Goal: Information Seeking & Learning: Check status

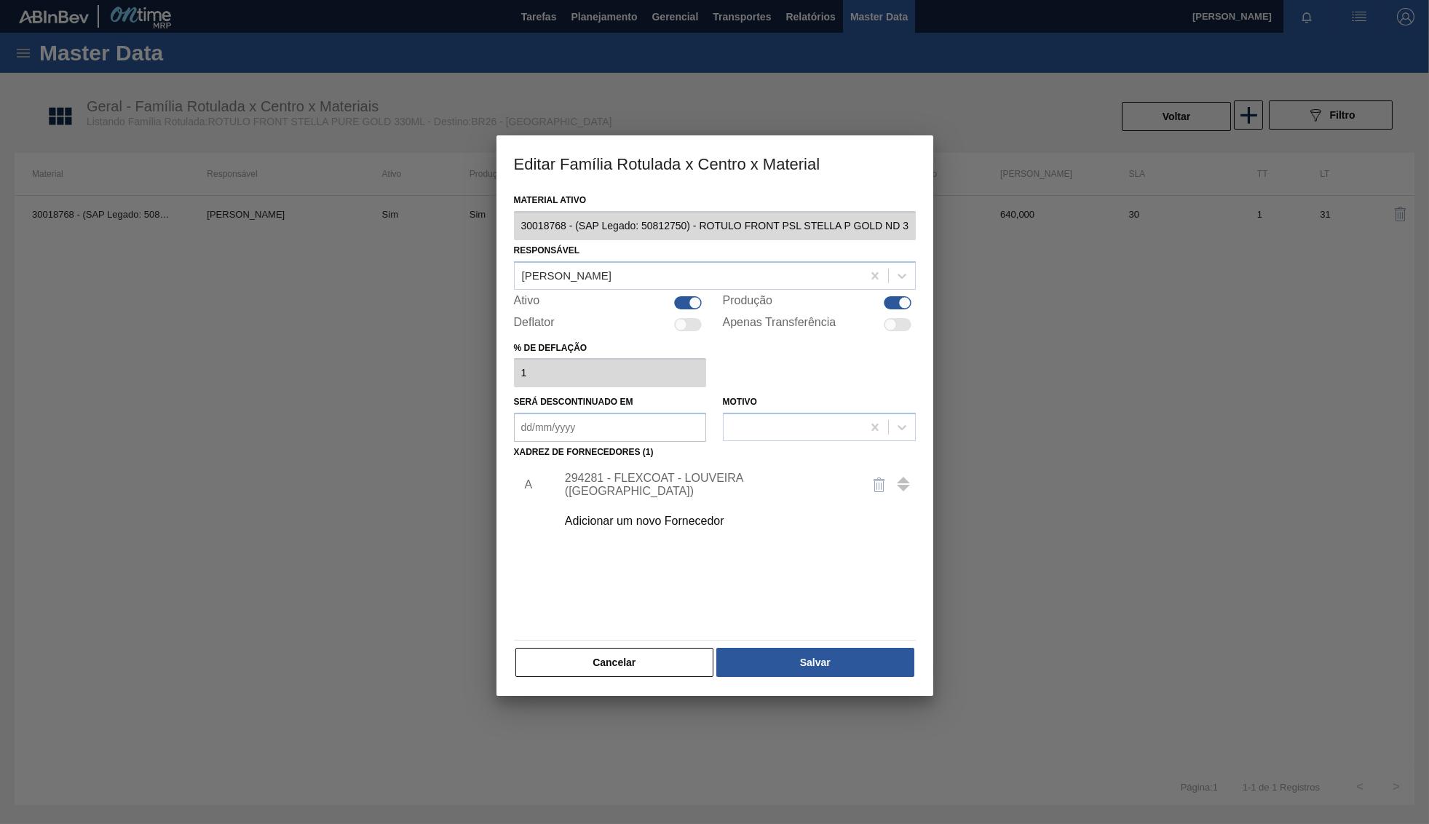
click at [618, 663] on button "Cancelar" at bounding box center [614, 662] width 199 height 29
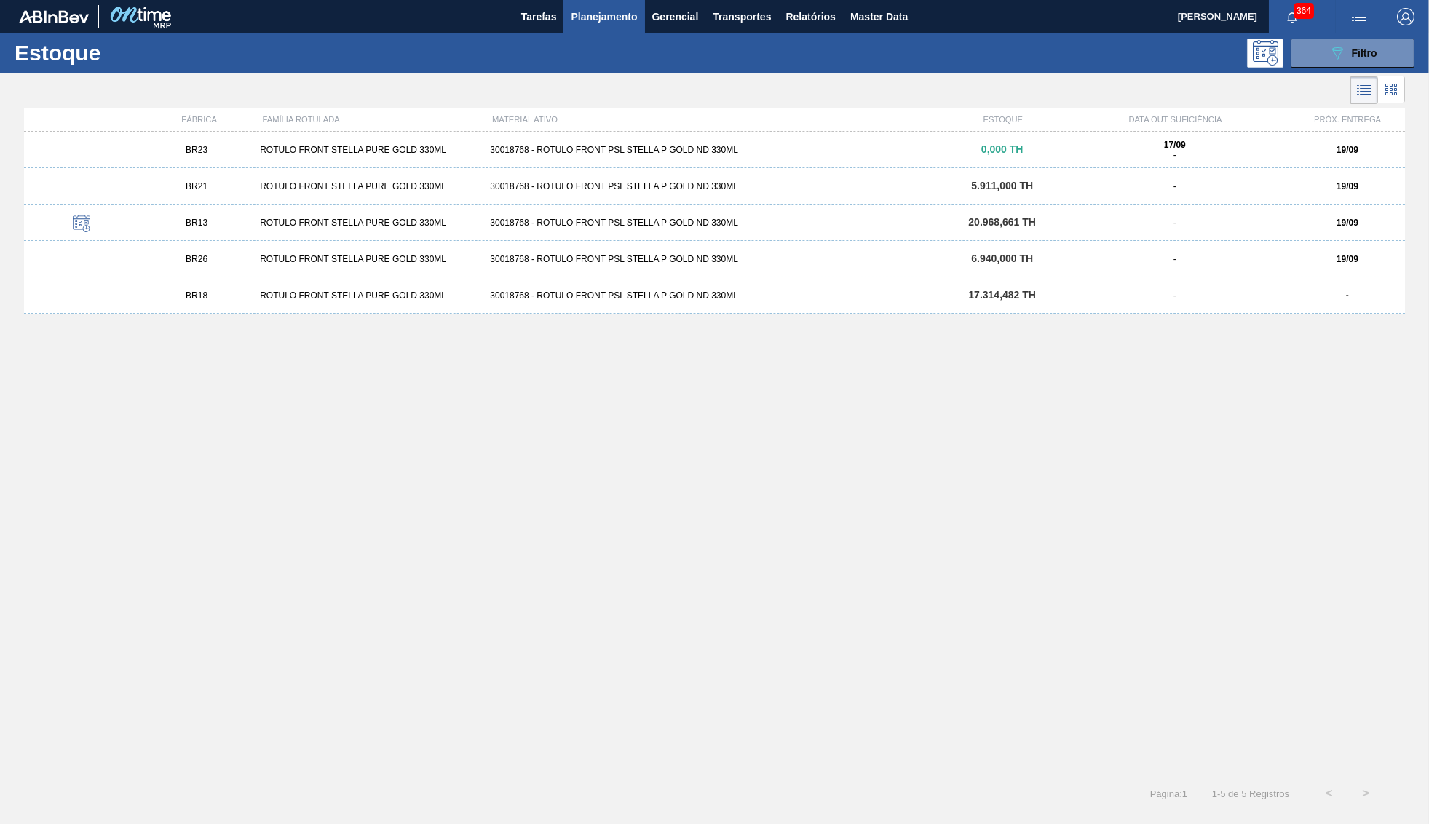
click at [1366, 74] on div at bounding box center [702, 90] width 1405 height 35
click at [1350, 63] on button "089F7B8B-B2A5-4AFE-B5C0-19BA573D28AC Filtro" at bounding box center [1353, 53] width 124 height 29
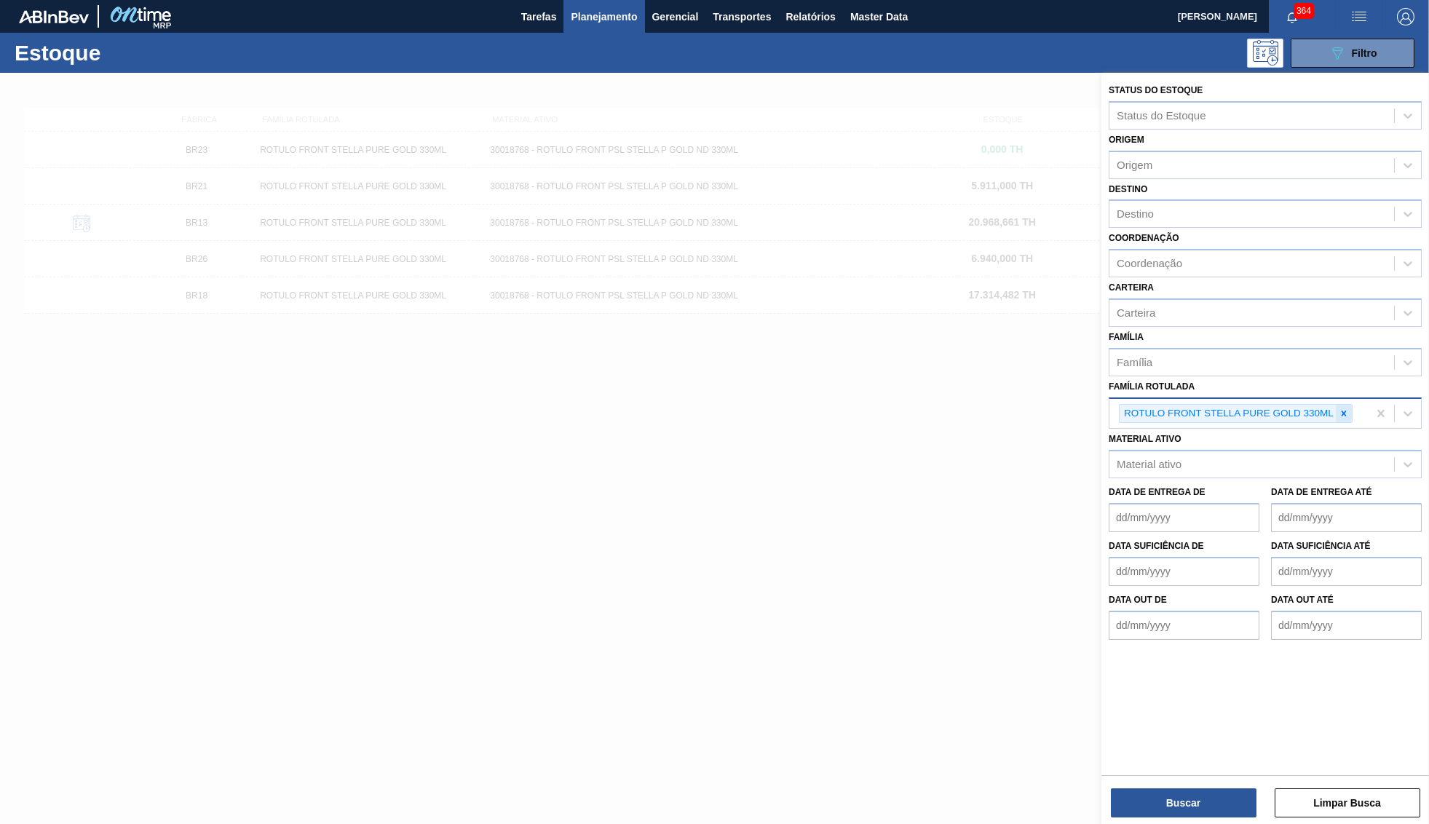
click at [1345, 406] on div at bounding box center [1344, 414] width 16 height 18
click at [1157, 475] on div "Data de Entrega de Data de Entrega até" at bounding box center [1265, 502] width 325 height 54
click at [1158, 459] on div "Material ativo" at bounding box center [1265, 460] width 313 height 28
paste ativo "30033805"
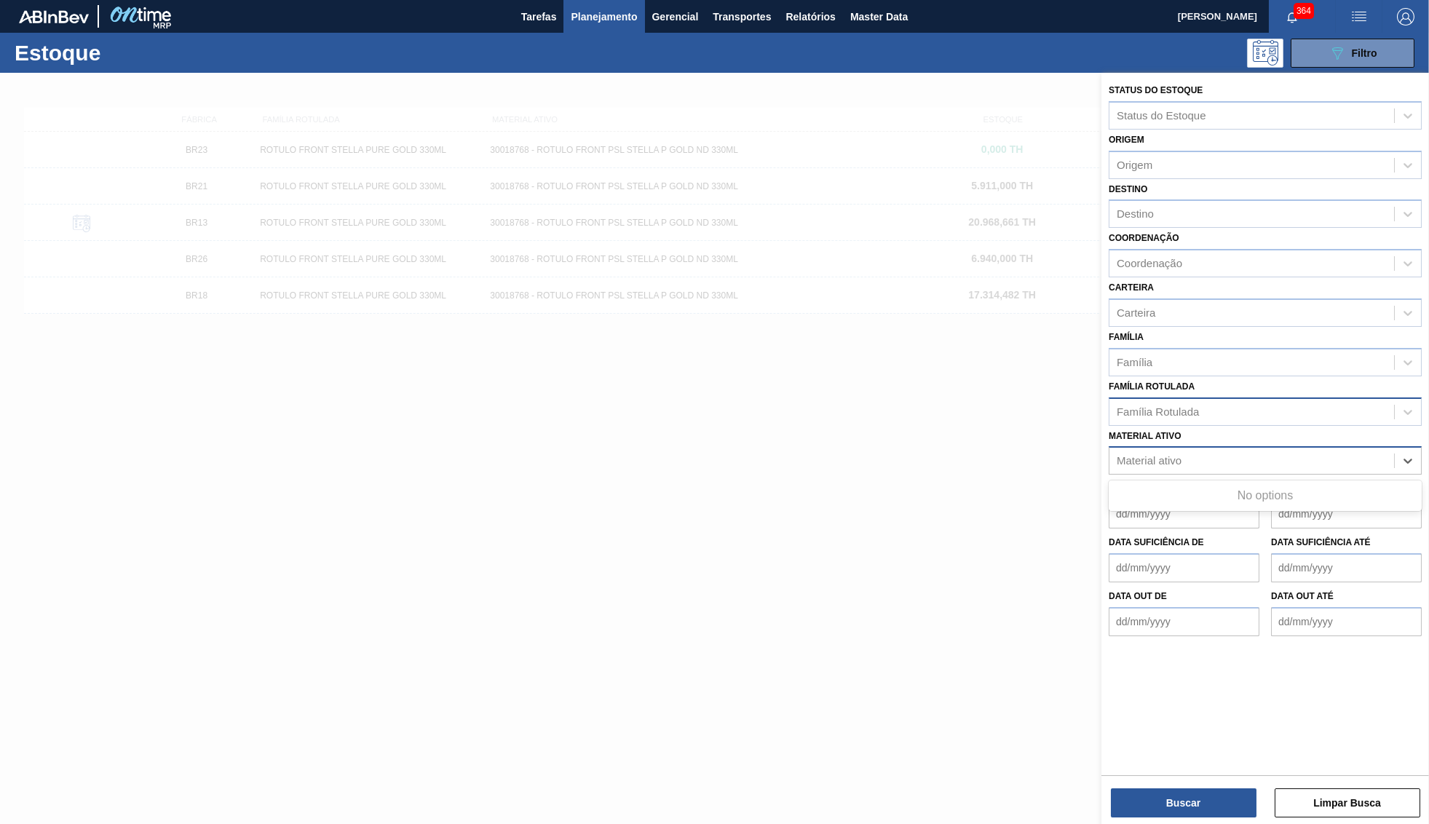
type ativo "30033805"
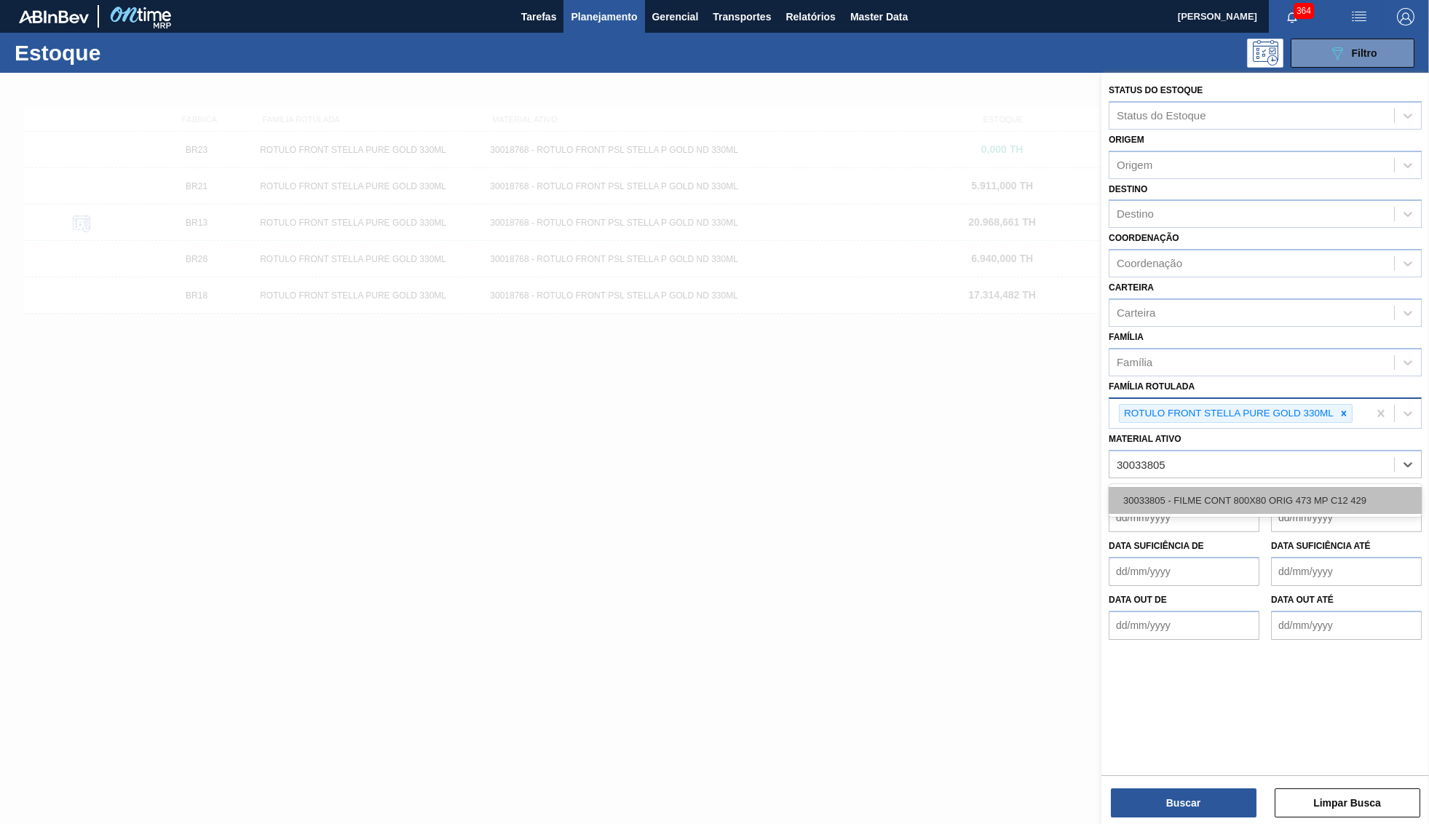
click at [1256, 498] on div "30033805 - FILME CONT 800X80 ORIG 473 MP C12 429" at bounding box center [1265, 500] width 313 height 27
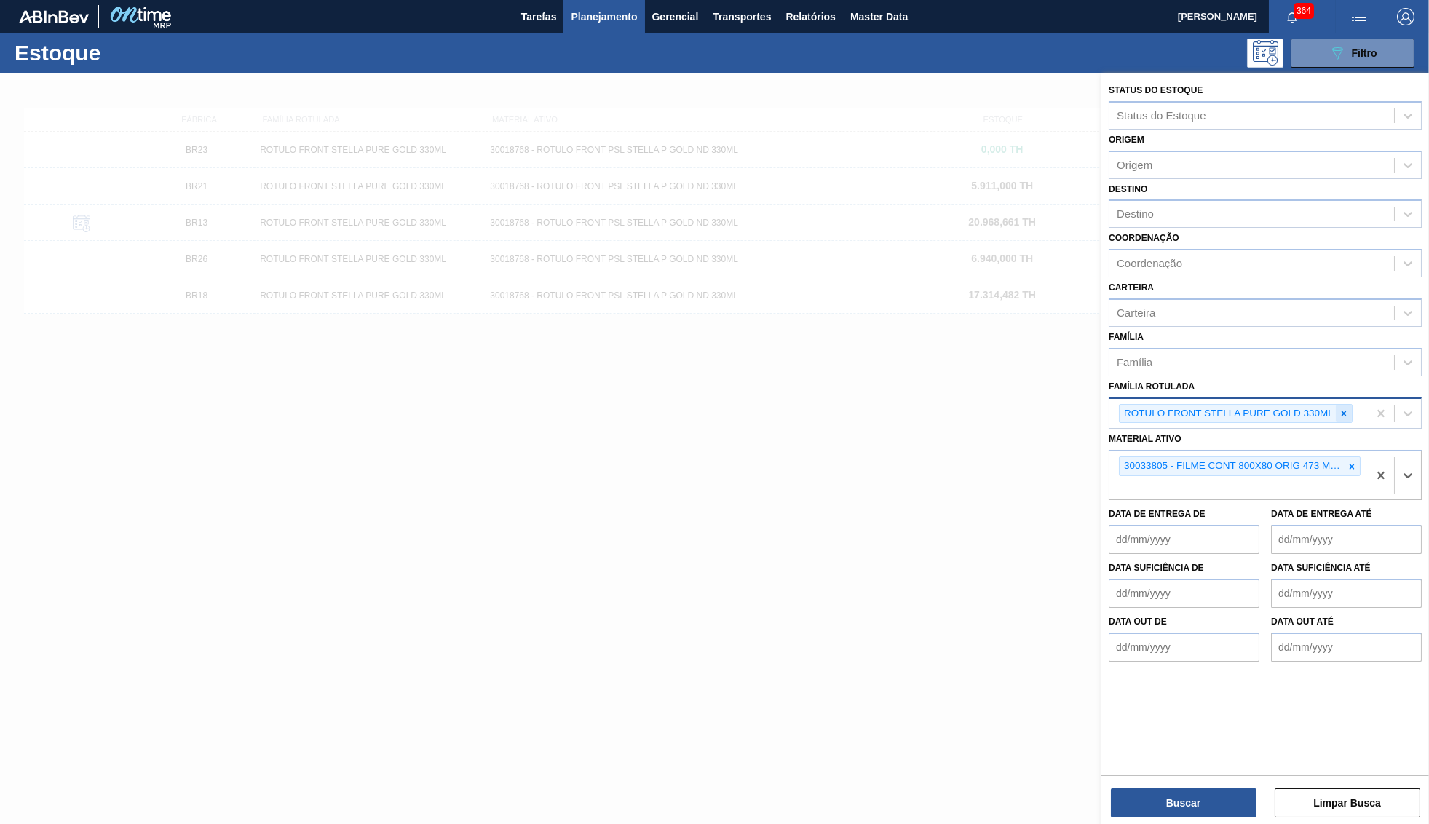
click at [1340, 407] on div at bounding box center [1344, 414] width 16 height 18
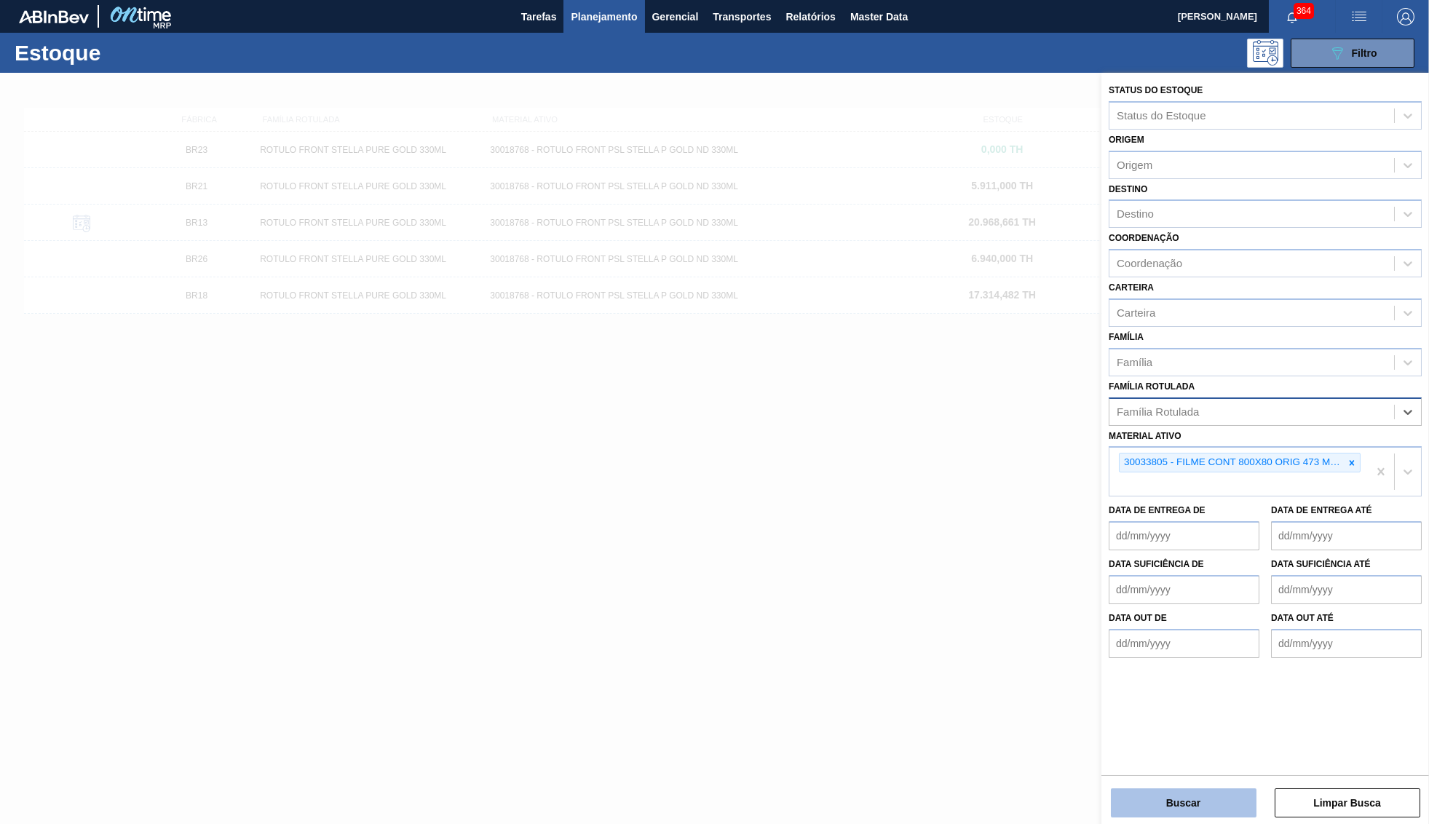
click at [1168, 802] on button "Buscar" at bounding box center [1184, 802] width 146 height 29
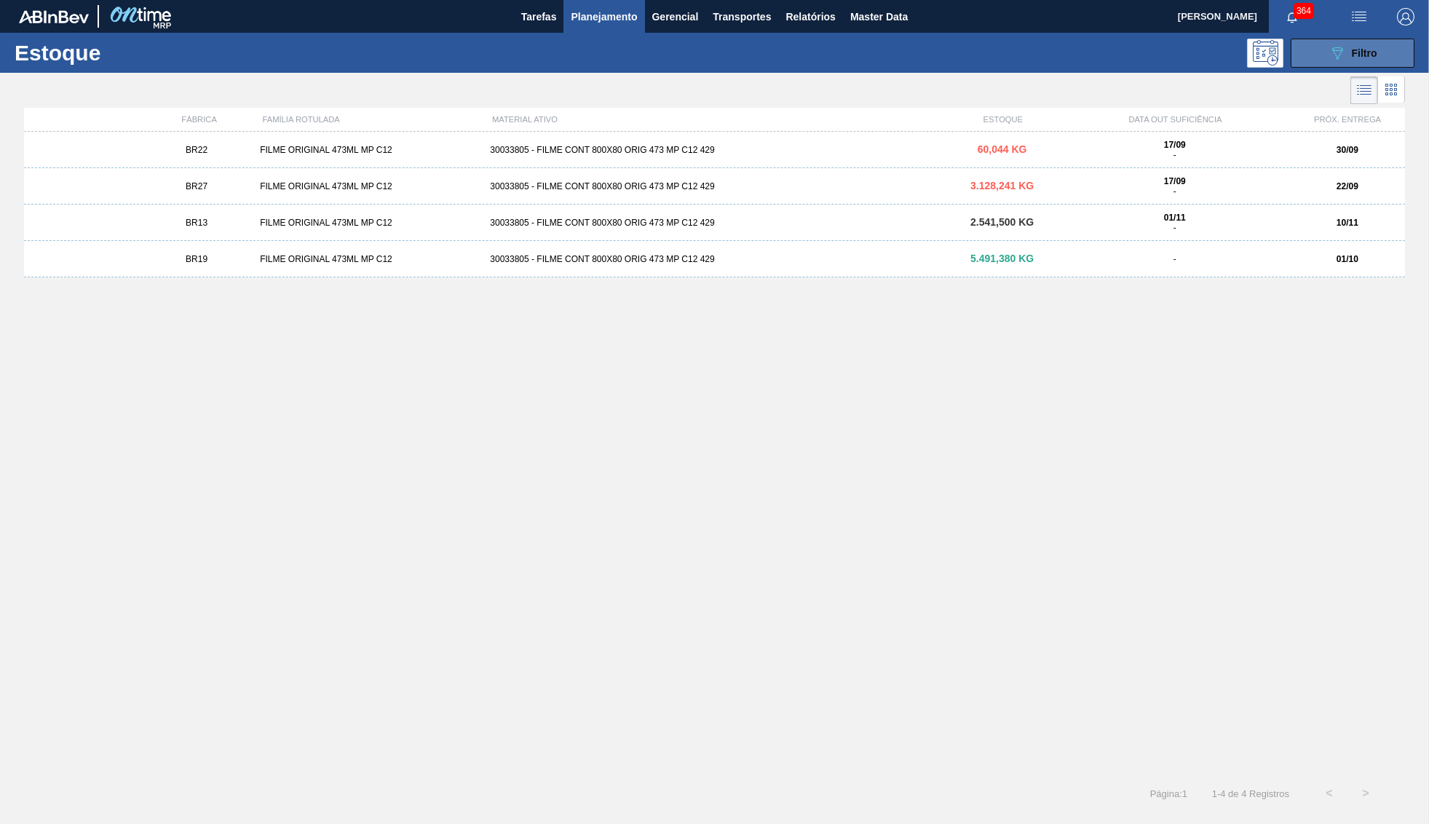
click at [1345, 50] on icon "089F7B8B-B2A5-4AFE-B5C0-19BA573D28AC" at bounding box center [1337, 52] width 17 height 17
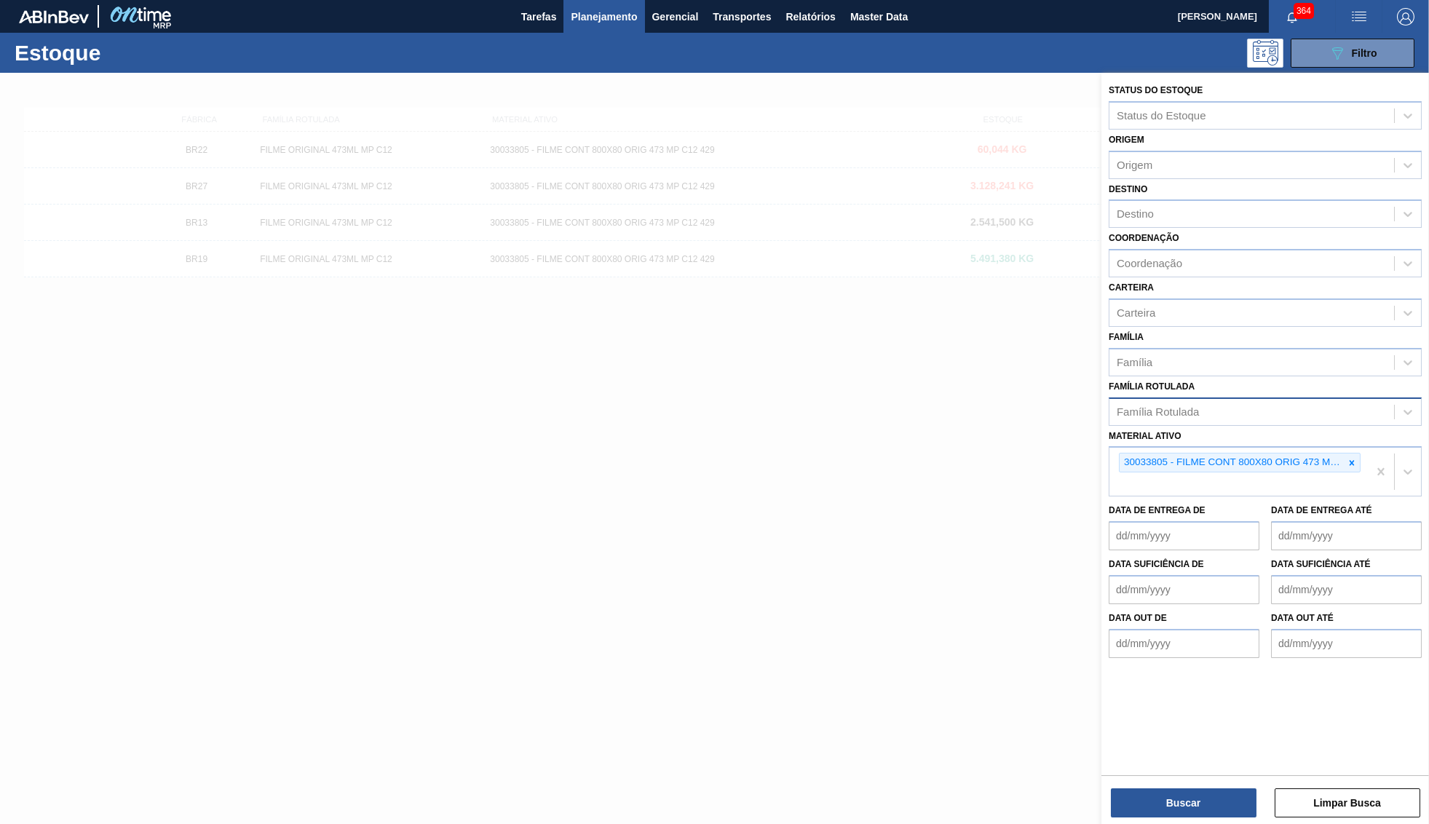
click at [336, 181] on div at bounding box center [714, 485] width 1429 height 824
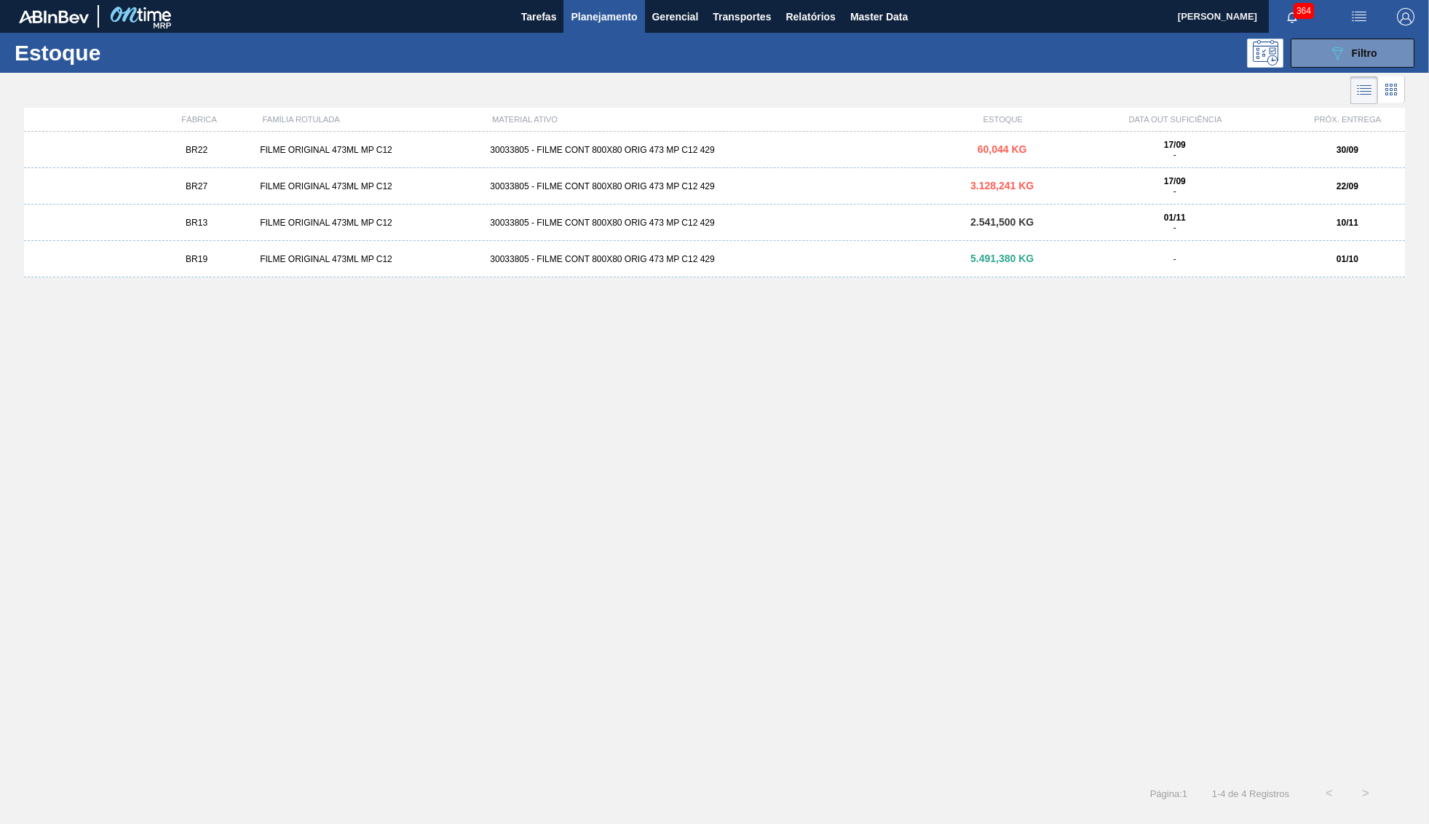
click at [255, 177] on div "BR27 FILME ORIGINAL 473ML MP C12 30033805 - FILME CONT 800X80 ORIG 473 MP C12 4…" at bounding box center [714, 186] width 1381 height 36
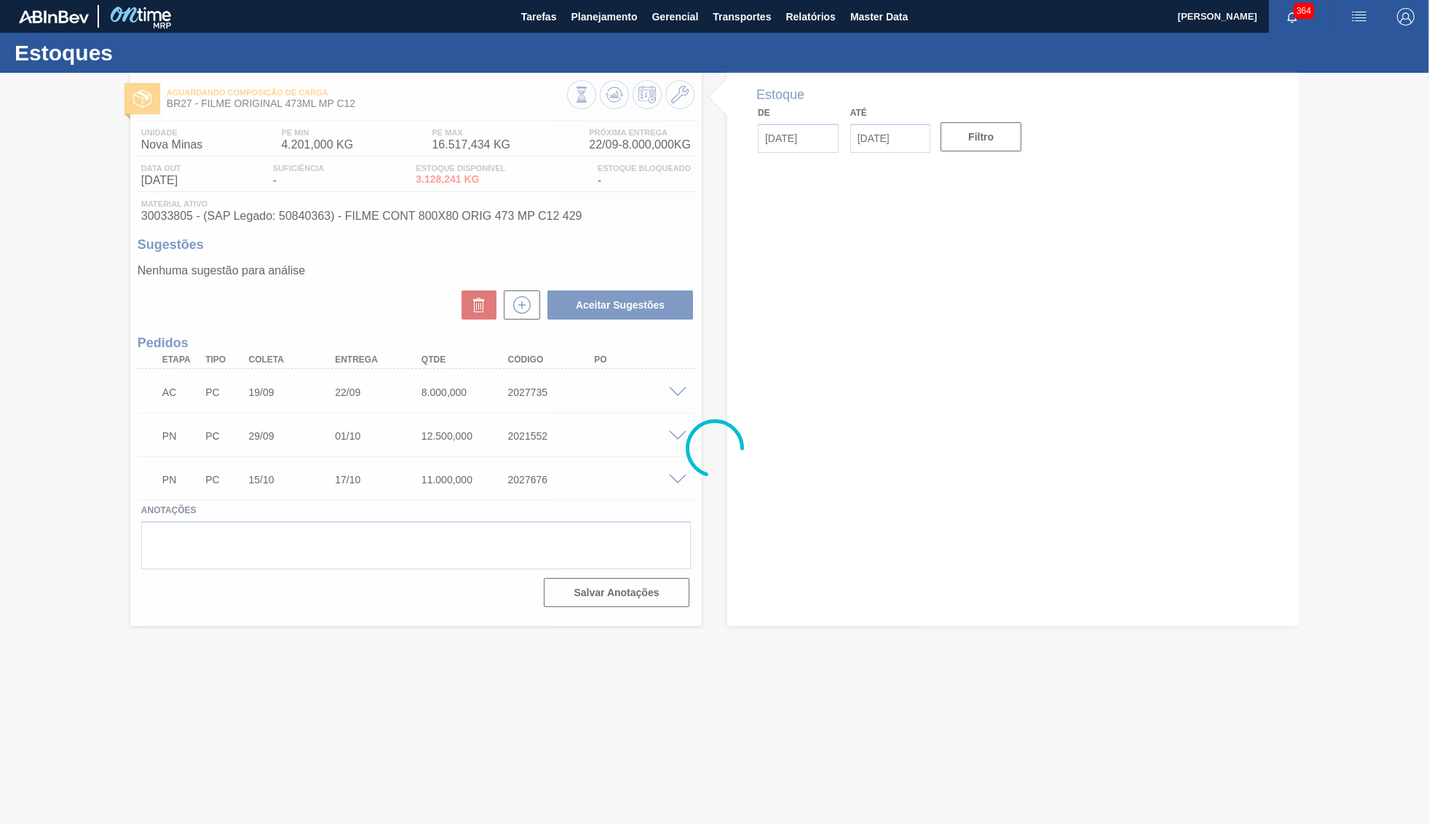
type input "17/09/2025"
type input "31/10/2025"
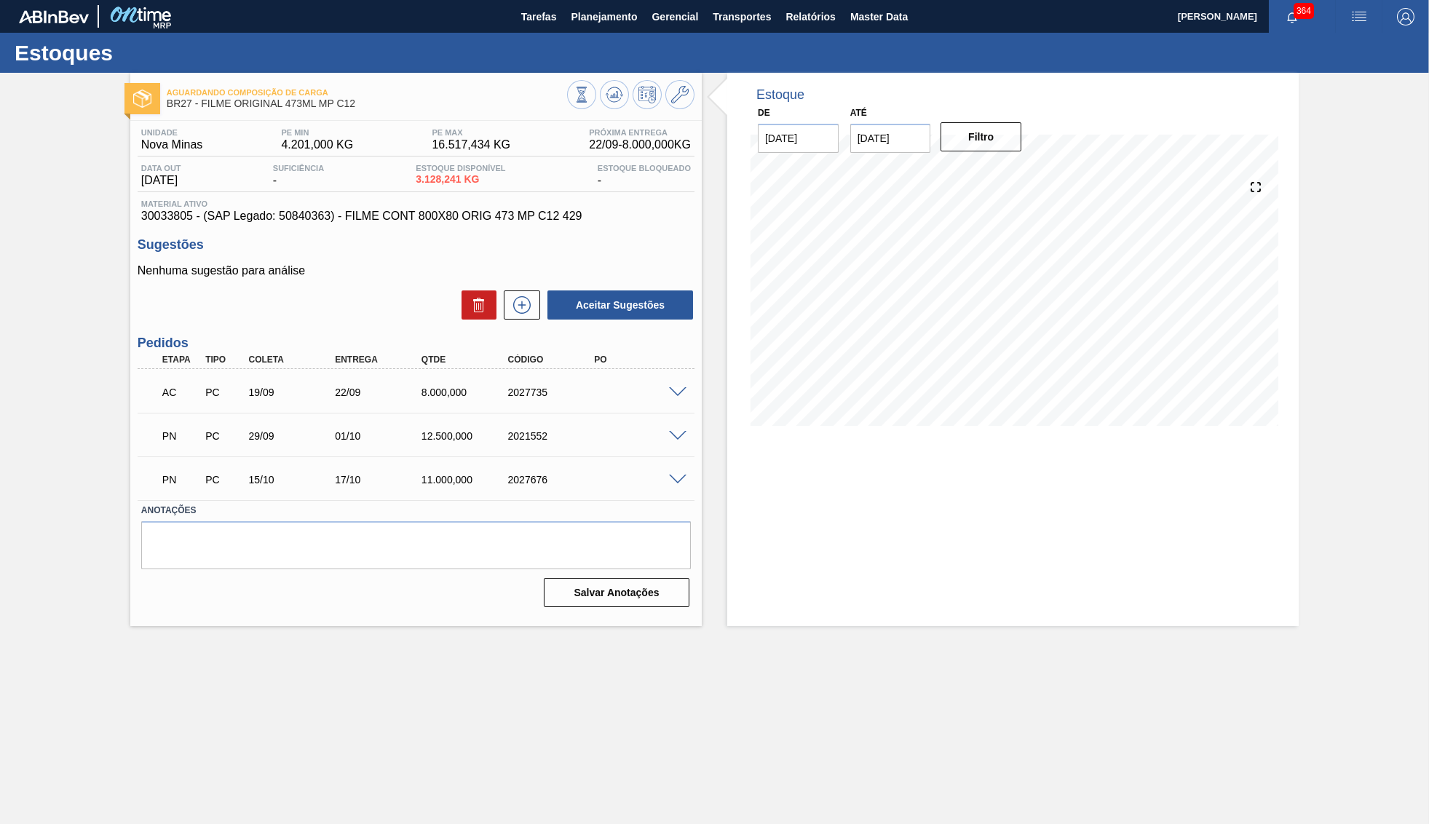
click at [481, 220] on span "30033805 - (SAP Legado: 50840363) - FILME CONT 800X80 ORIG 473 MP C12 429" at bounding box center [416, 216] width 550 height 13
drag, startPoint x: 427, startPoint y: 406, endPoint x: 463, endPoint y: 419, distance: 38.3
click at [428, 398] on div "22/09" at bounding box center [379, 393] width 97 height 12
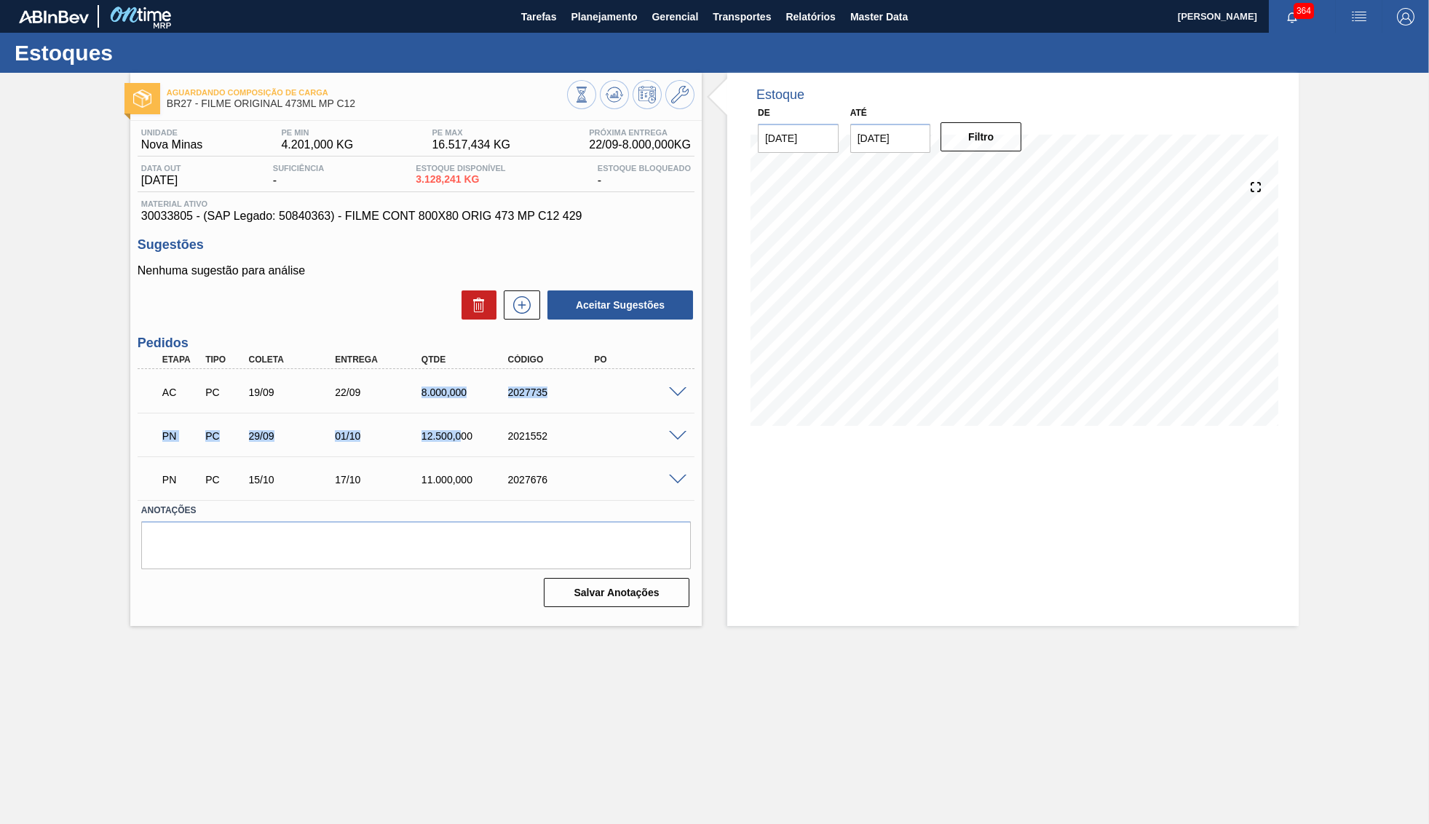
click at [434, 397] on div "8.000,000" at bounding box center [466, 393] width 97 height 12
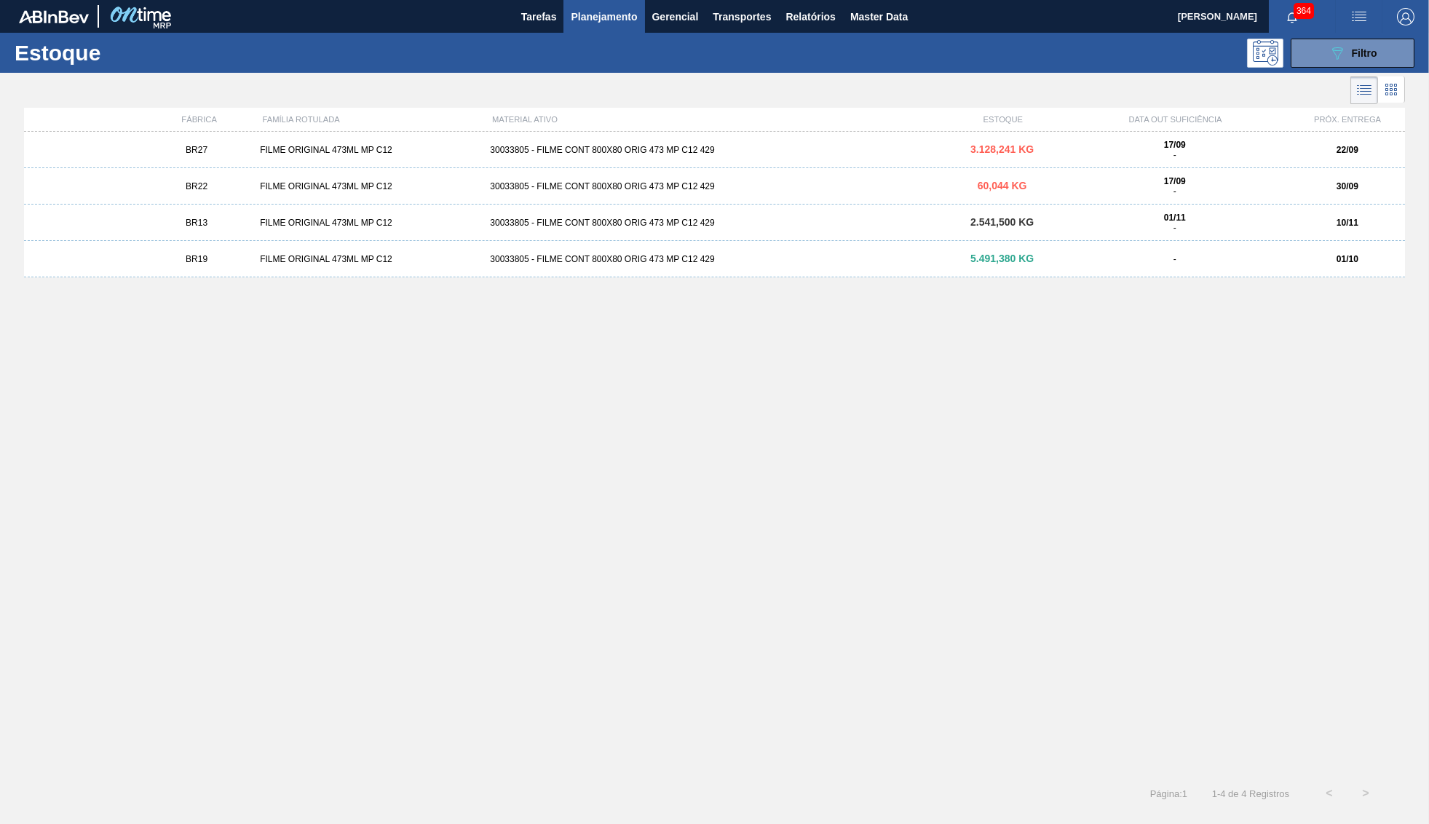
click at [1374, 218] on div "BR13 FILME ORIGINAL 473ML MP C12 30033805 - FILME CONT 800X80 ORIG 473 MP C12 4…" at bounding box center [714, 223] width 1381 height 36
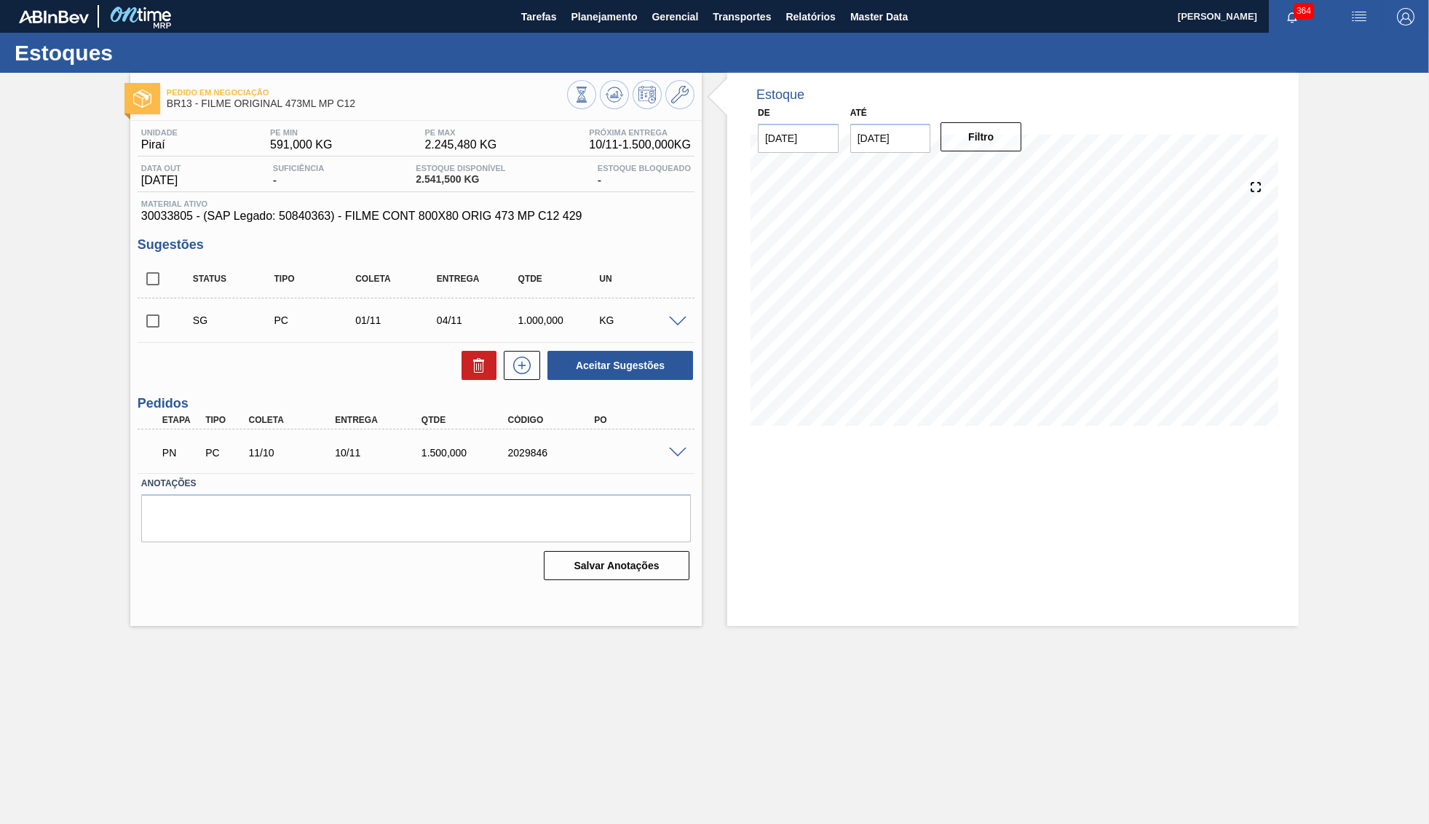
click at [677, 459] on span at bounding box center [677, 453] width 17 height 11
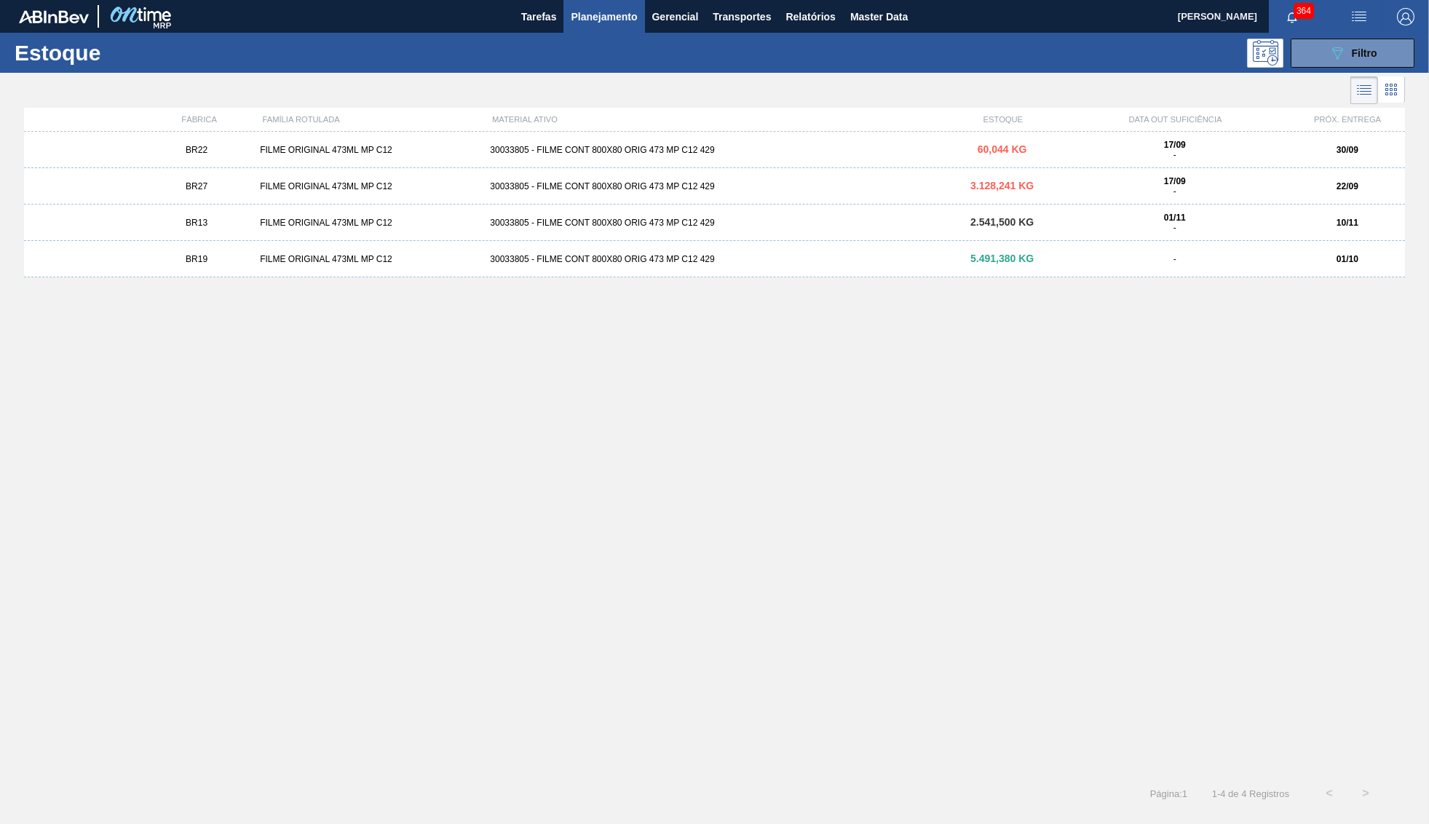
click at [788, 153] on div "30033805 - FILME CONT 800X80 ORIG 473 MP C12 429" at bounding box center [714, 150] width 460 height 10
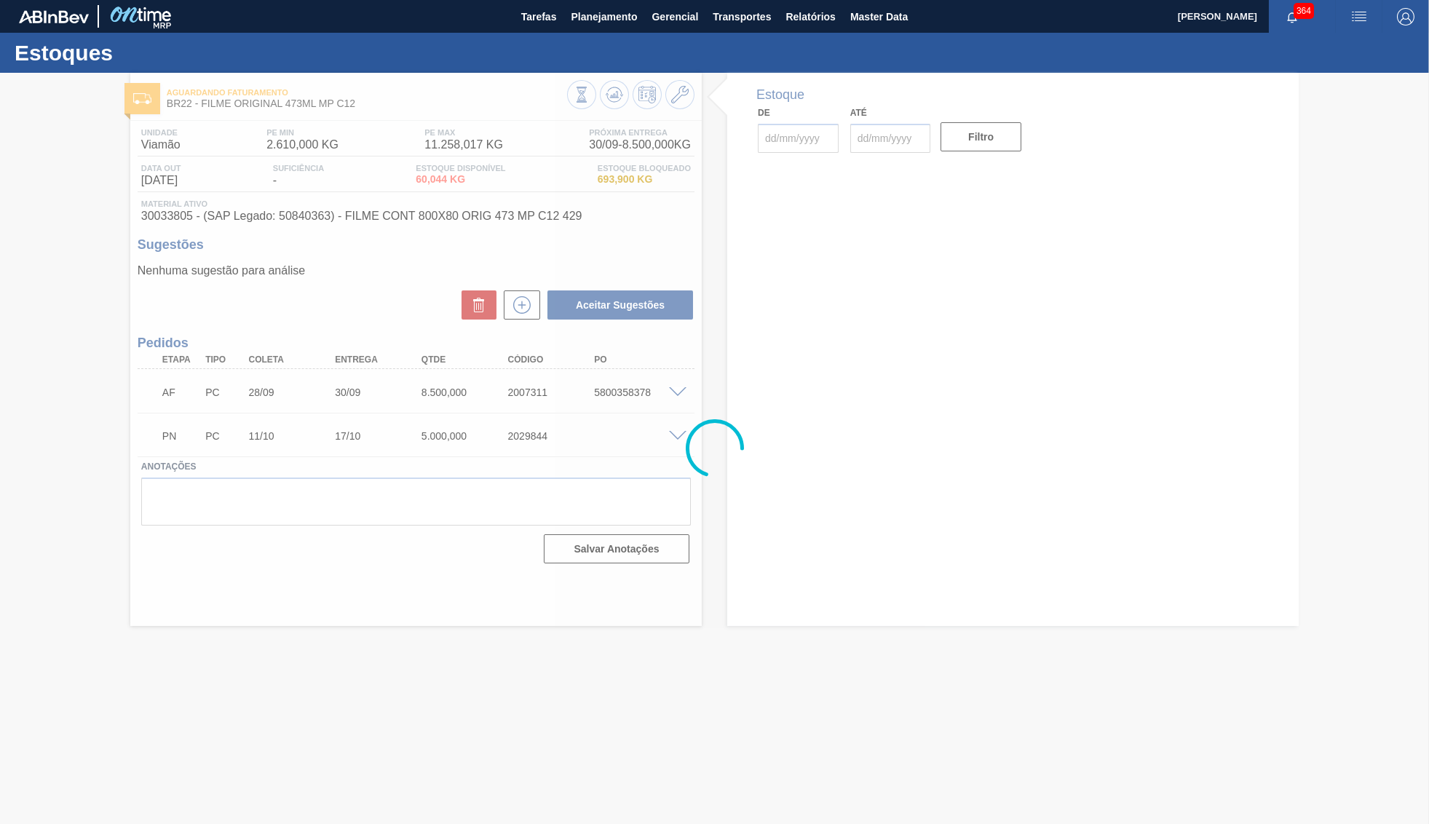
type input "17/09/2025"
type input "31/10/2025"
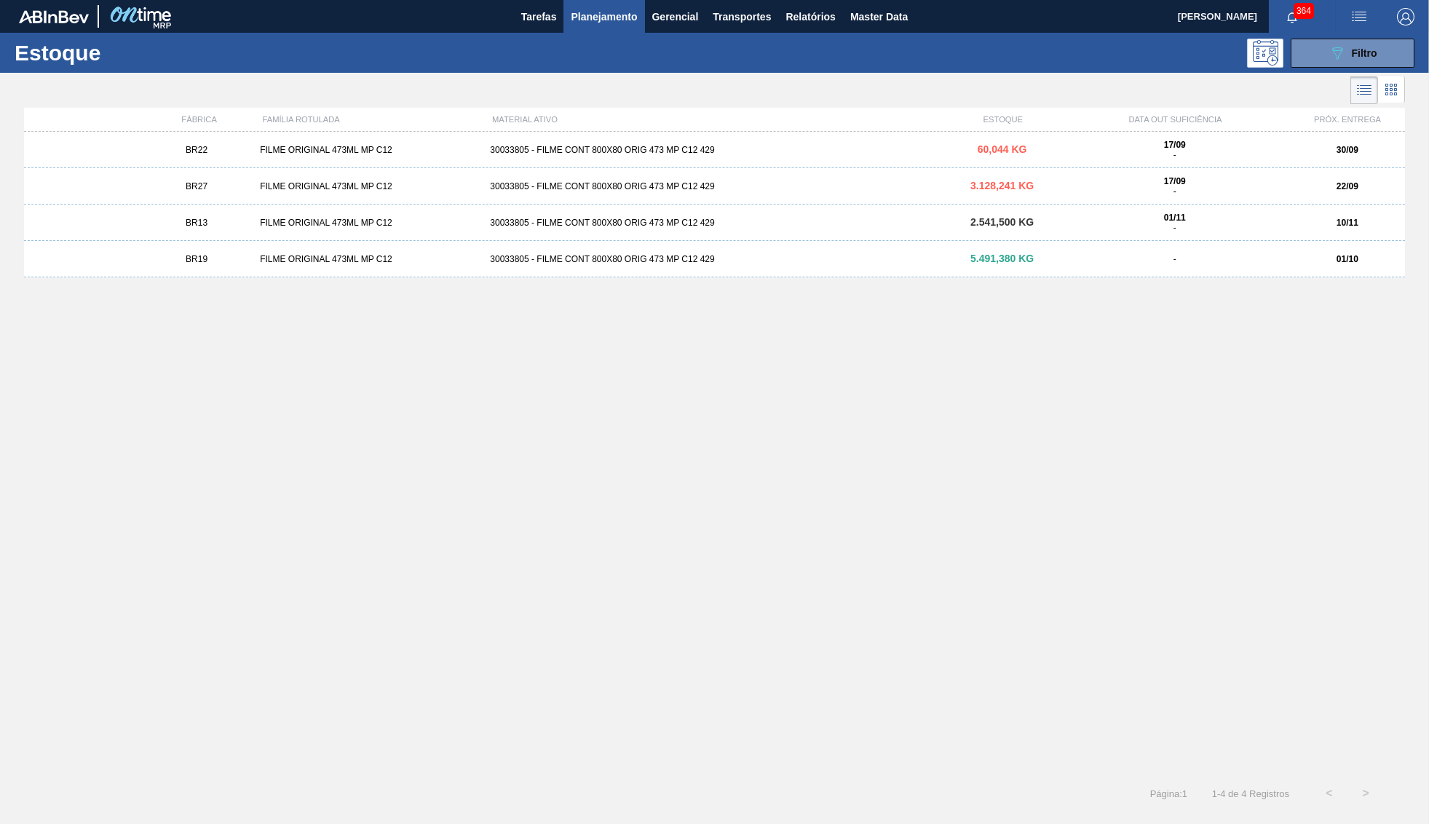
click at [248, 256] on div "BR19" at bounding box center [196, 259] width 115 height 10
click at [160, 269] on div "BR19 FILME ORIGINAL 473ML MP C12 30033805 - FILME CONT 800X80 ORIG 473 MP C12 4…" at bounding box center [714, 259] width 1381 height 36
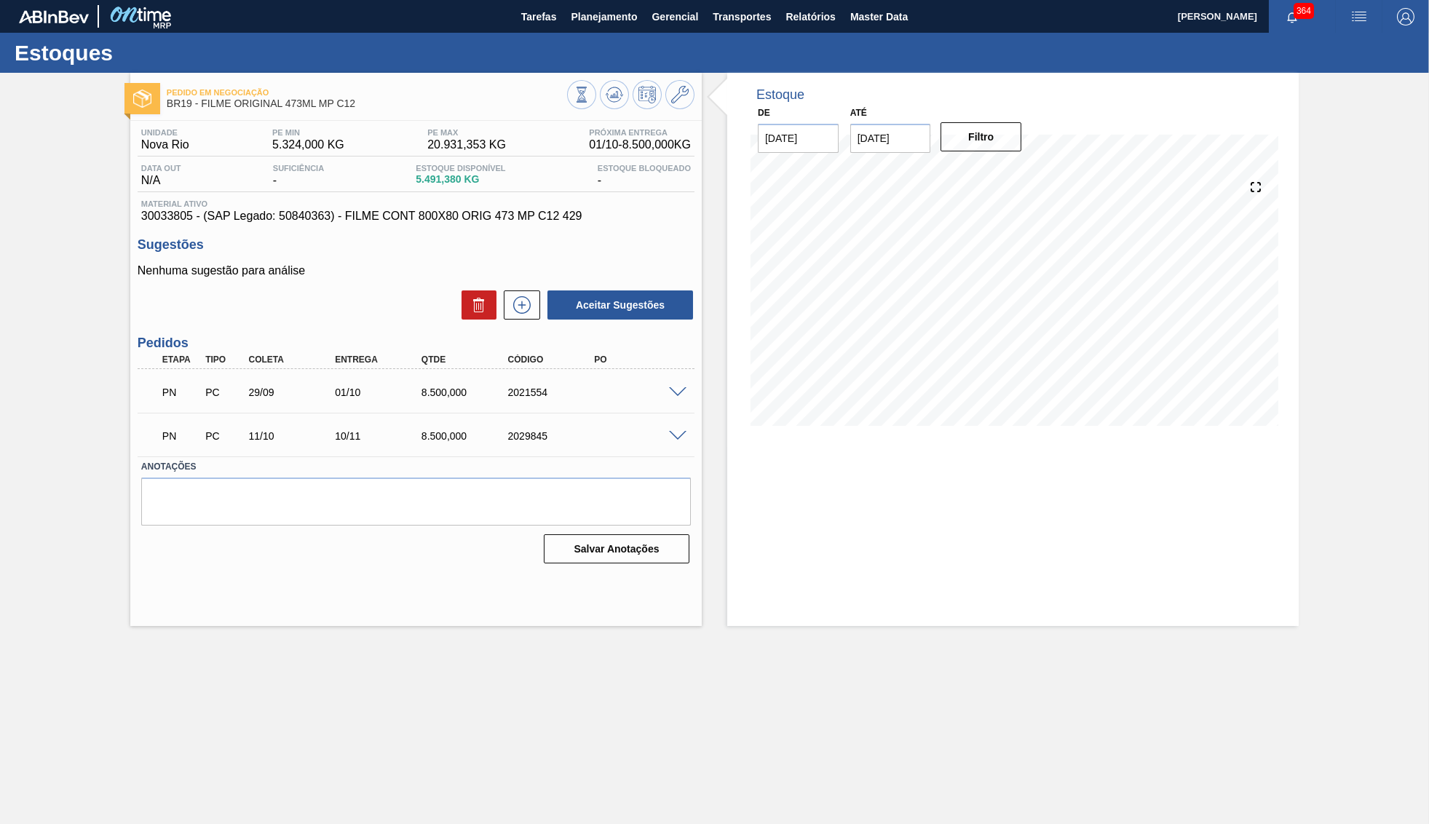
click at [691, 392] on div at bounding box center [679, 391] width 29 height 11
click at [676, 392] on span at bounding box center [677, 392] width 17 height 11
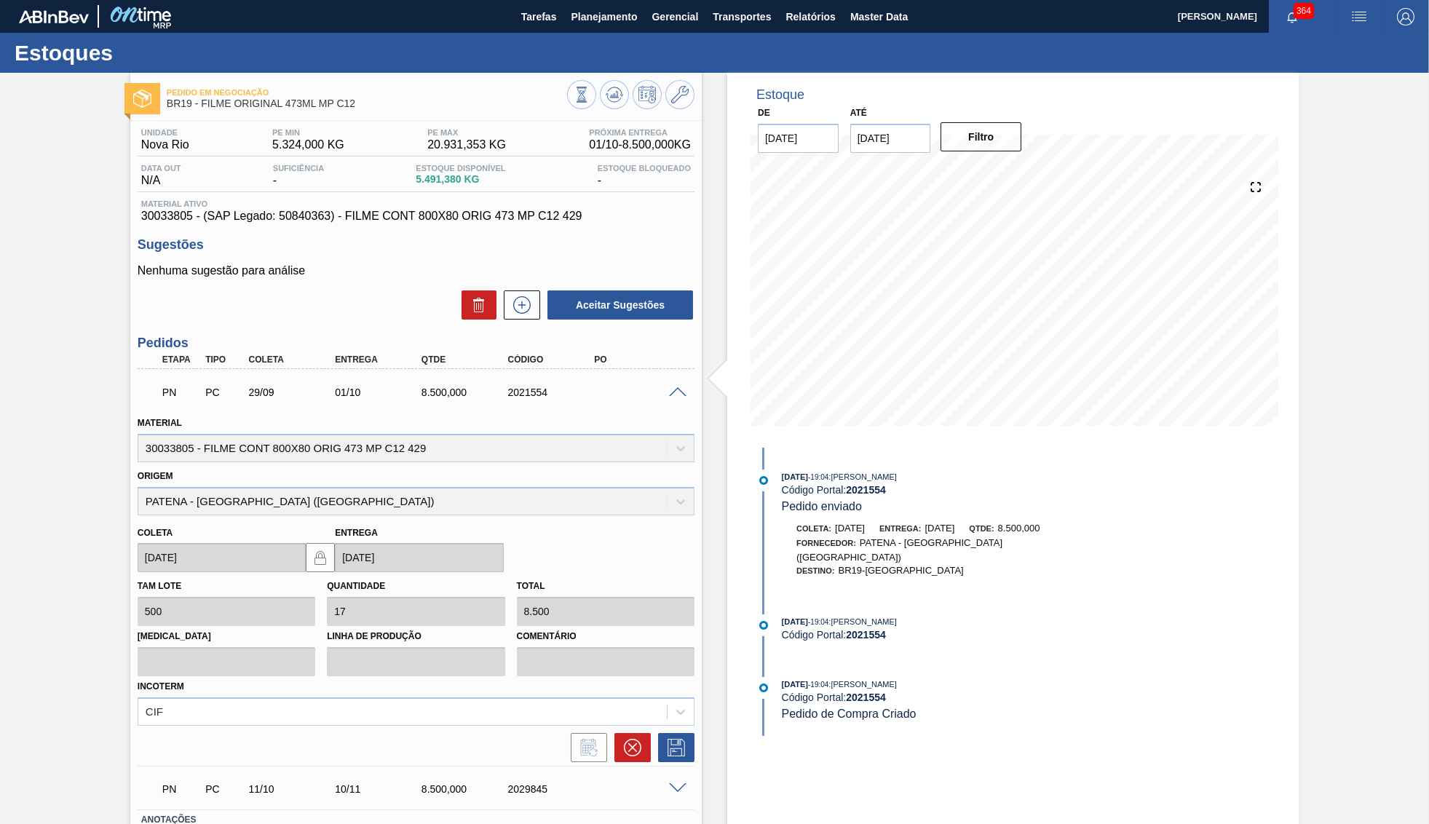
click at [676, 392] on span at bounding box center [677, 392] width 17 height 11
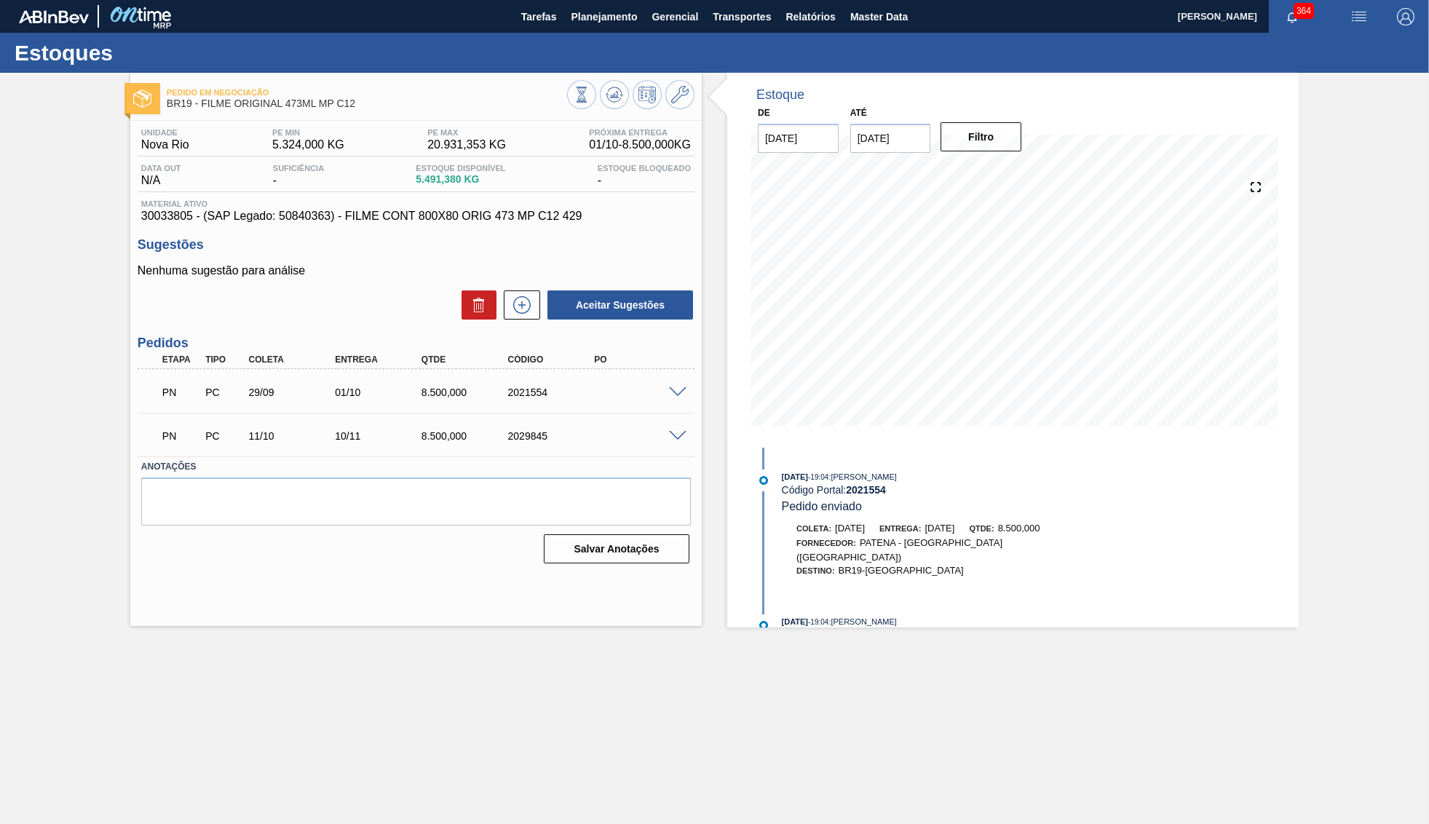
click at [368, 189] on div "Data out N/A Suficiência - Estoque Disponível 5.491,380 KG Estoque Bloqueado -" at bounding box center [416, 178] width 557 height 28
click at [396, 216] on span "30033805 - (SAP Legado: 50840363) - FILME CONT 800X80 ORIG 473 MP C12 429" at bounding box center [416, 216] width 550 height 13
click at [398, 217] on span "30033805 - (SAP Legado: 50840363) - FILME CONT 800X80 ORIG 473 MP C12 429" at bounding box center [416, 216] width 550 height 13
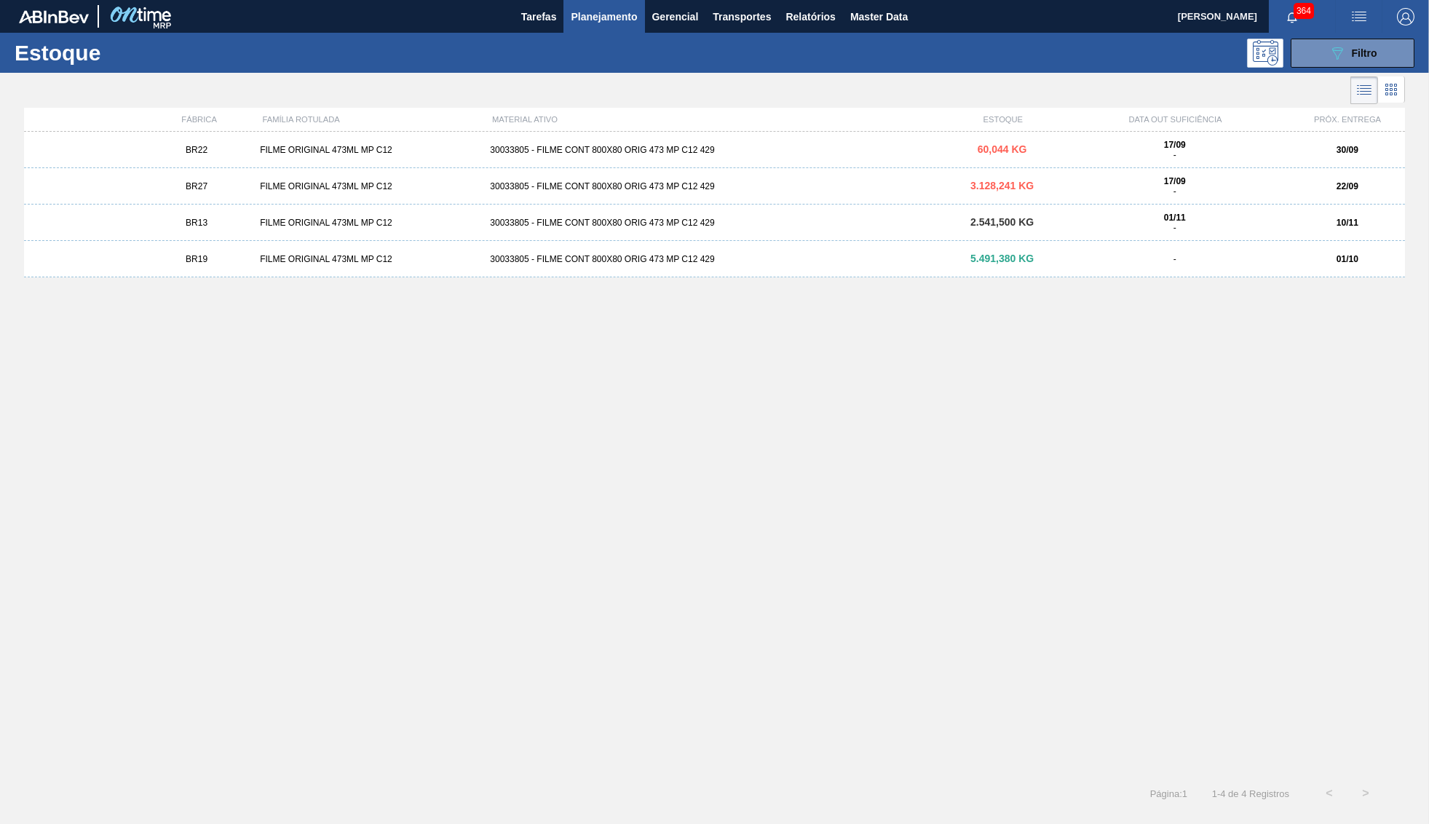
click at [253, 188] on div "BR27" at bounding box center [196, 186] width 115 height 10
click at [1364, 60] on div "089F7B8B-B2A5-4AFE-B5C0-19BA573D28AC Filtro" at bounding box center [1353, 52] width 49 height 17
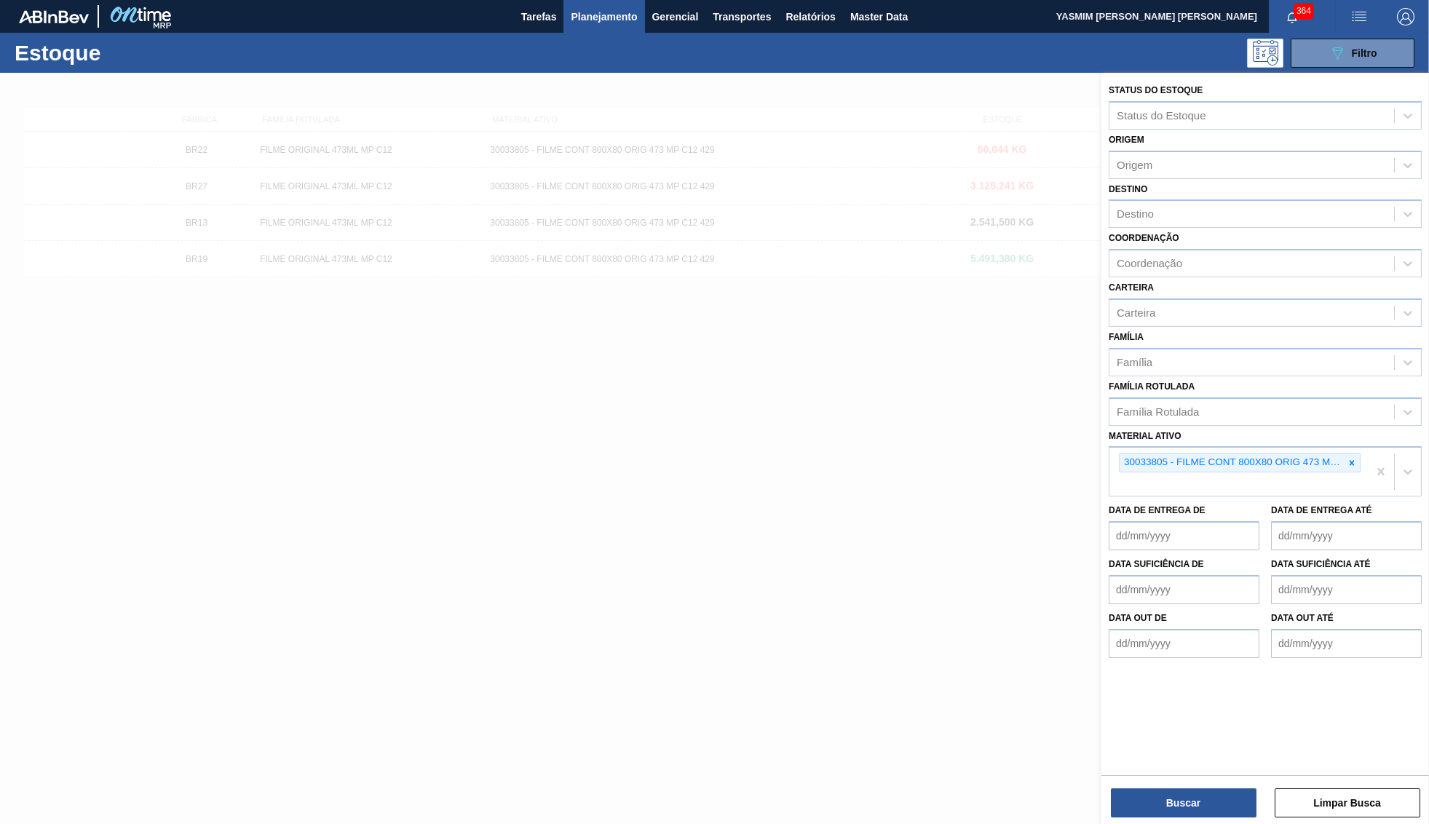
click at [1352, 460] on icon at bounding box center [1352, 462] width 5 height 5
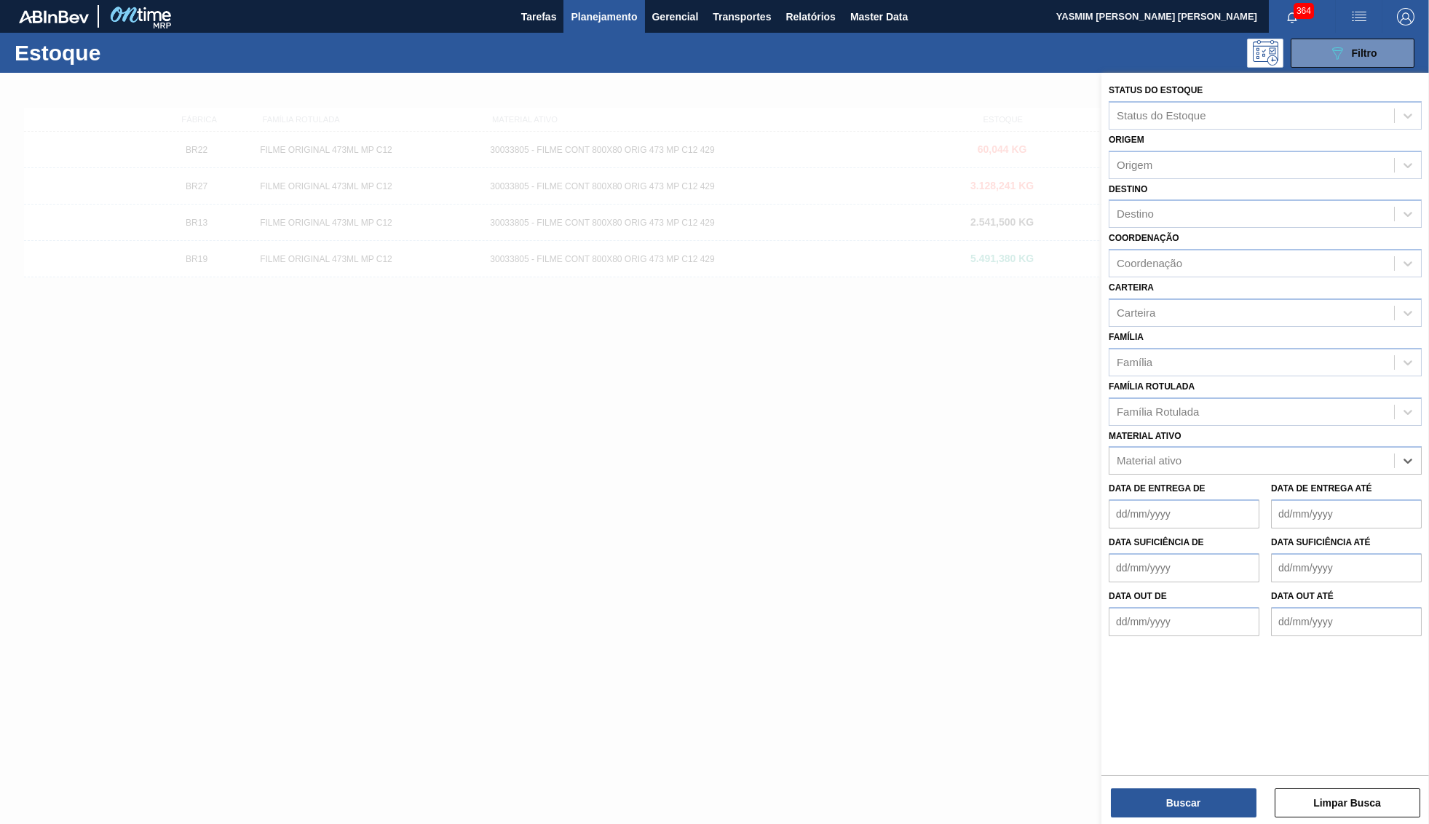
paste ativo "30029050"
type ativo "30029050"
click at [1212, 483] on div "30029050 - GARRAFA CORONA 330ML PARAGUAI" at bounding box center [1265, 496] width 313 height 27
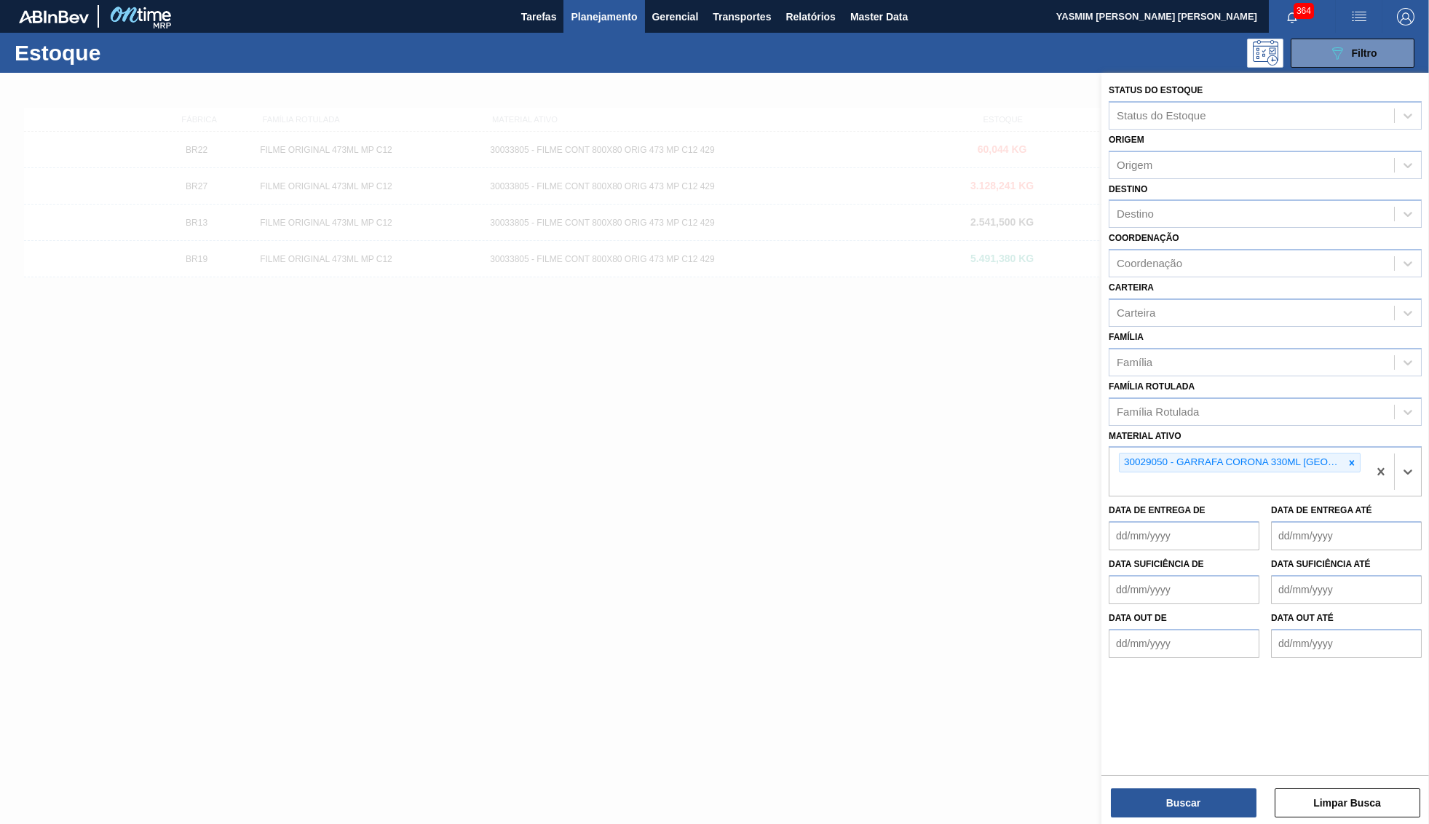
click at [1202, 780] on div "Buscar Limpar Busca" at bounding box center [1265, 795] width 328 height 41
click at [1213, 802] on button "Buscar" at bounding box center [1184, 802] width 146 height 29
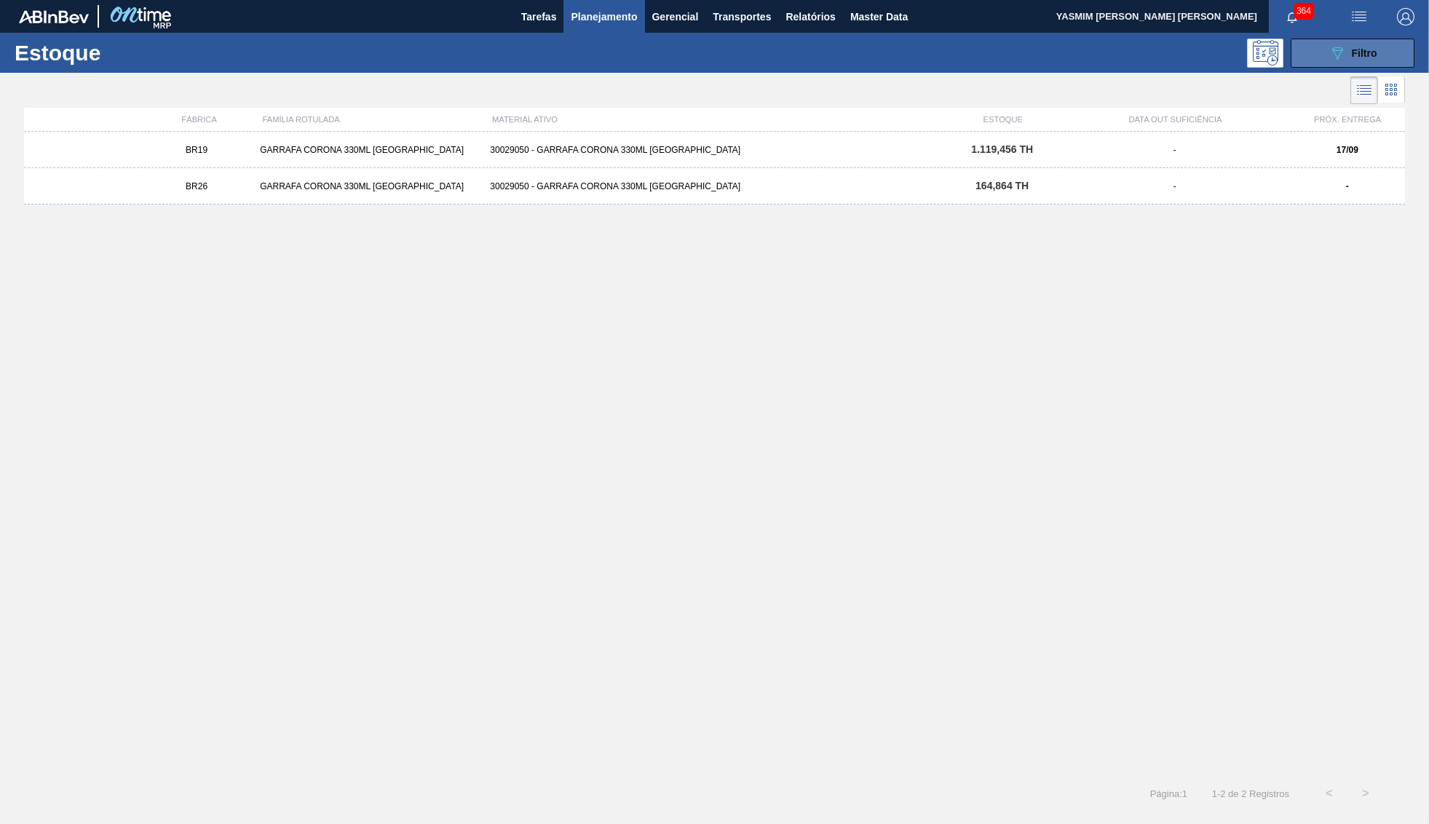
click at [1349, 61] on div "089F7B8B-B2A5-4AFE-B5C0-19BA573D28AC Filtro" at bounding box center [1353, 52] width 49 height 17
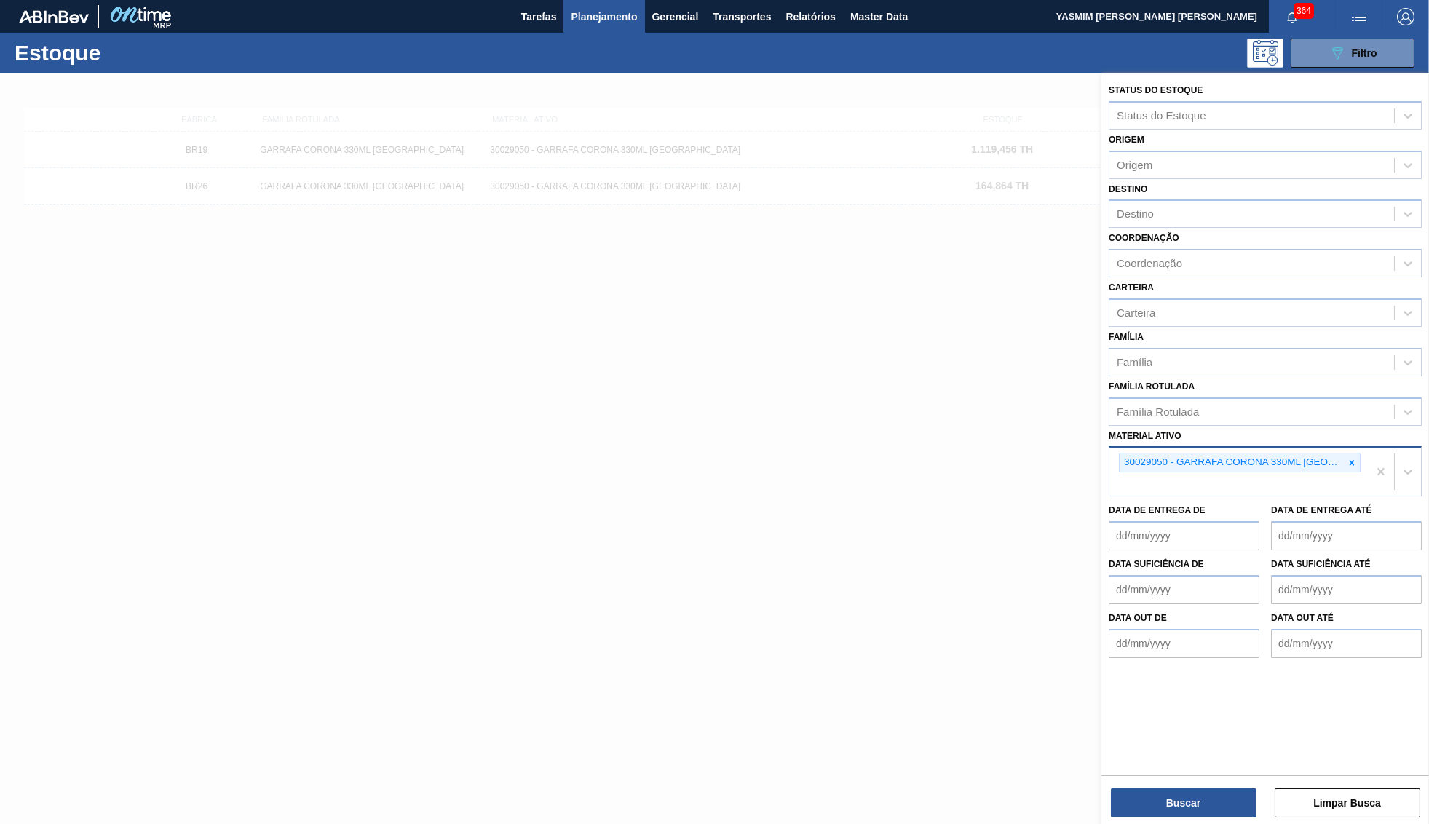
click at [1356, 458] on icon at bounding box center [1352, 463] width 10 height 10
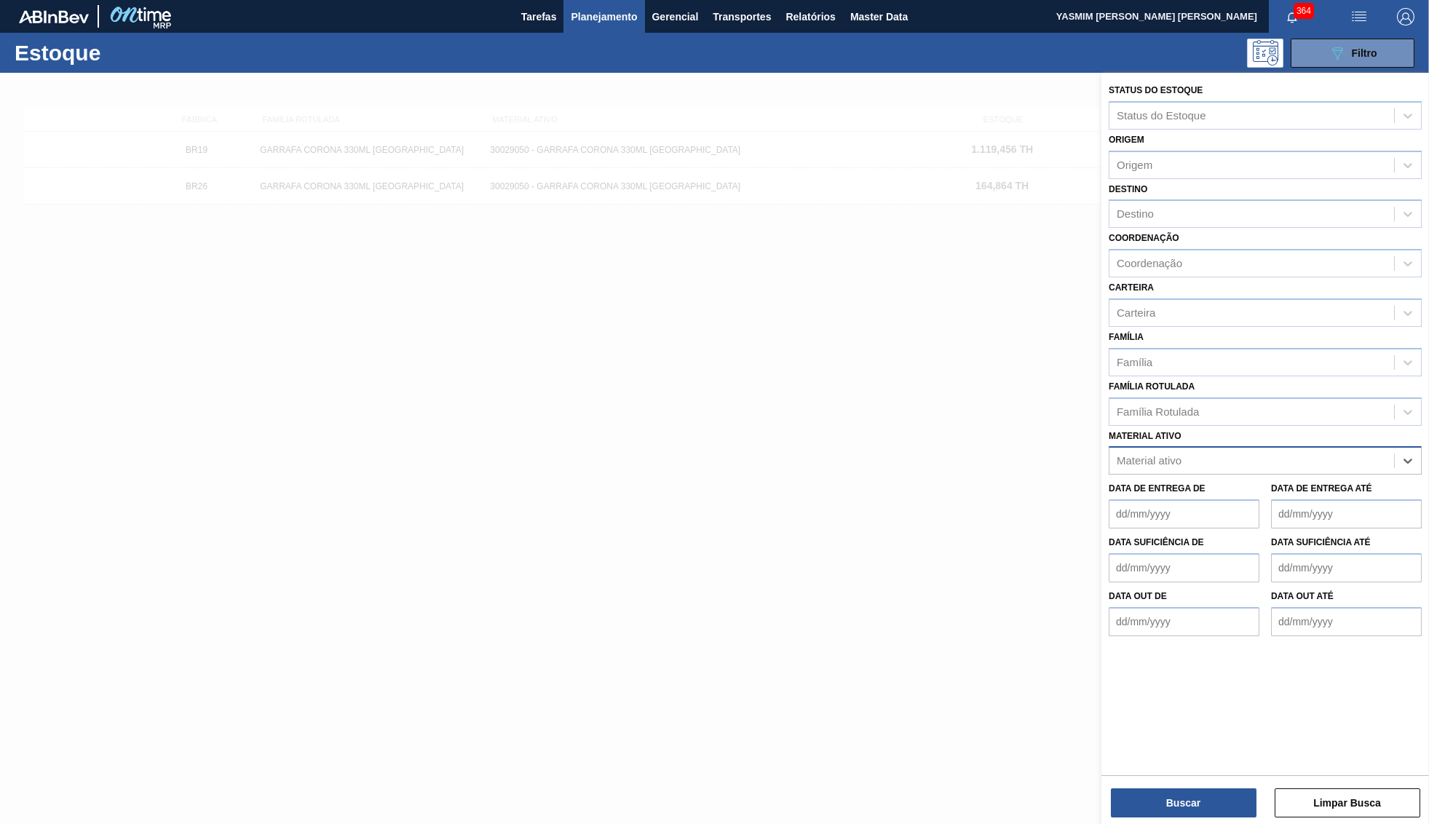
paste ativo "30031794"
type ativo "30031794"
click at [1184, 483] on div "30031794 - GARRAFA CORONA 330ML EXP BOL" at bounding box center [1265, 496] width 313 height 27
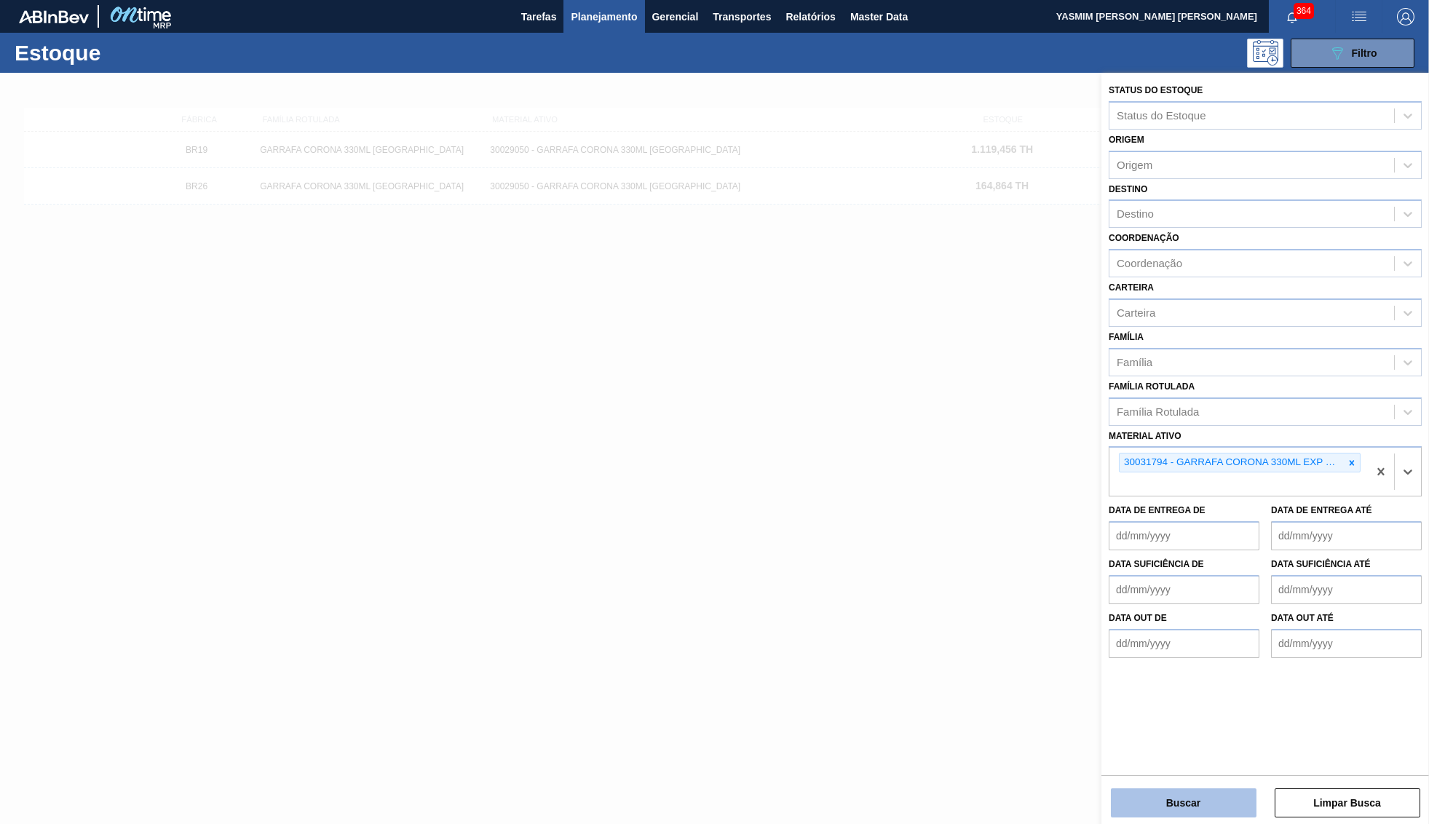
click at [1185, 792] on button "Buscar" at bounding box center [1184, 802] width 146 height 29
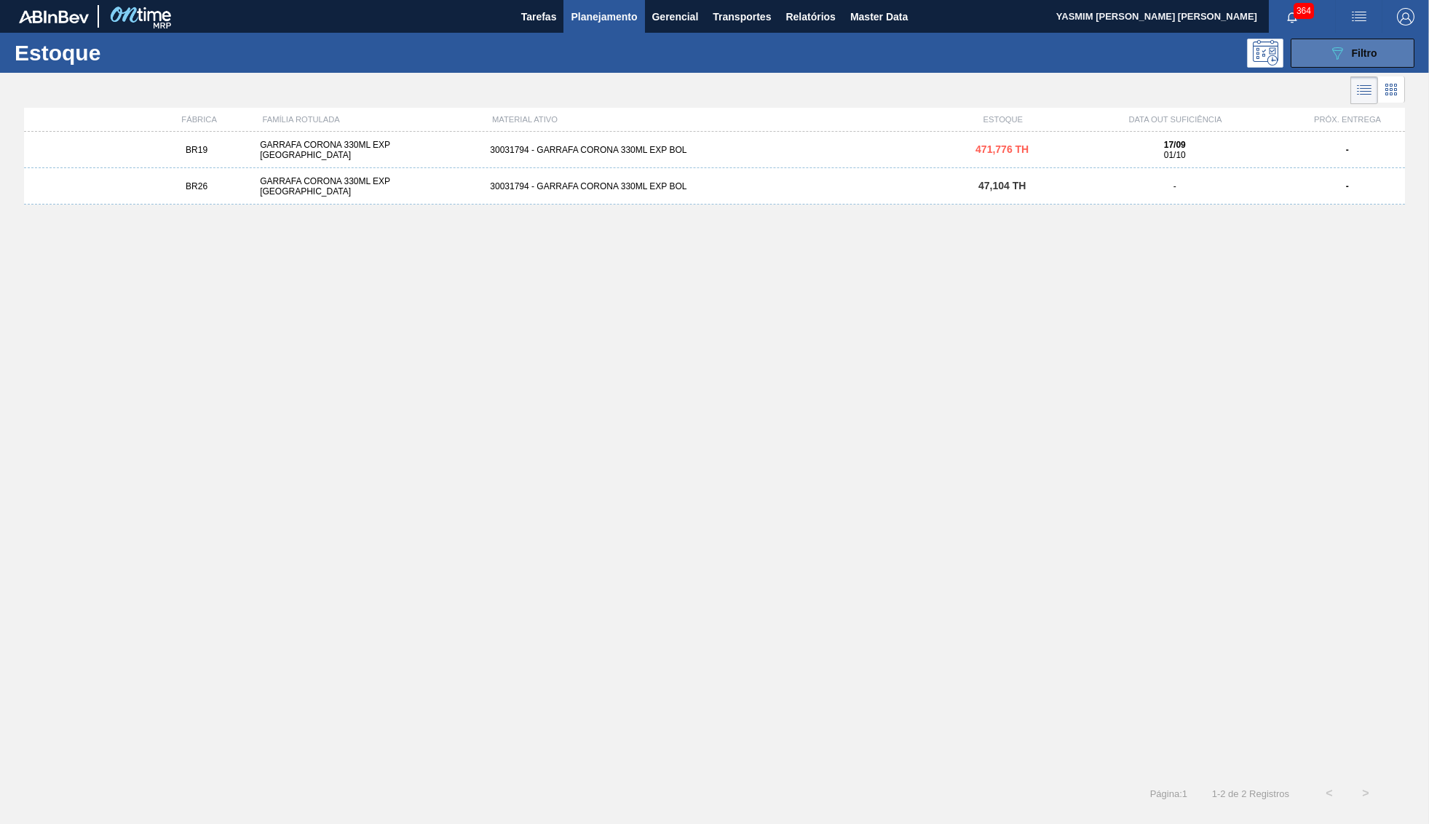
click at [1396, 65] on button "089F7B8B-B2A5-4AFE-B5C0-19BA573D28AC Filtro" at bounding box center [1353, 53] width 124 height 29
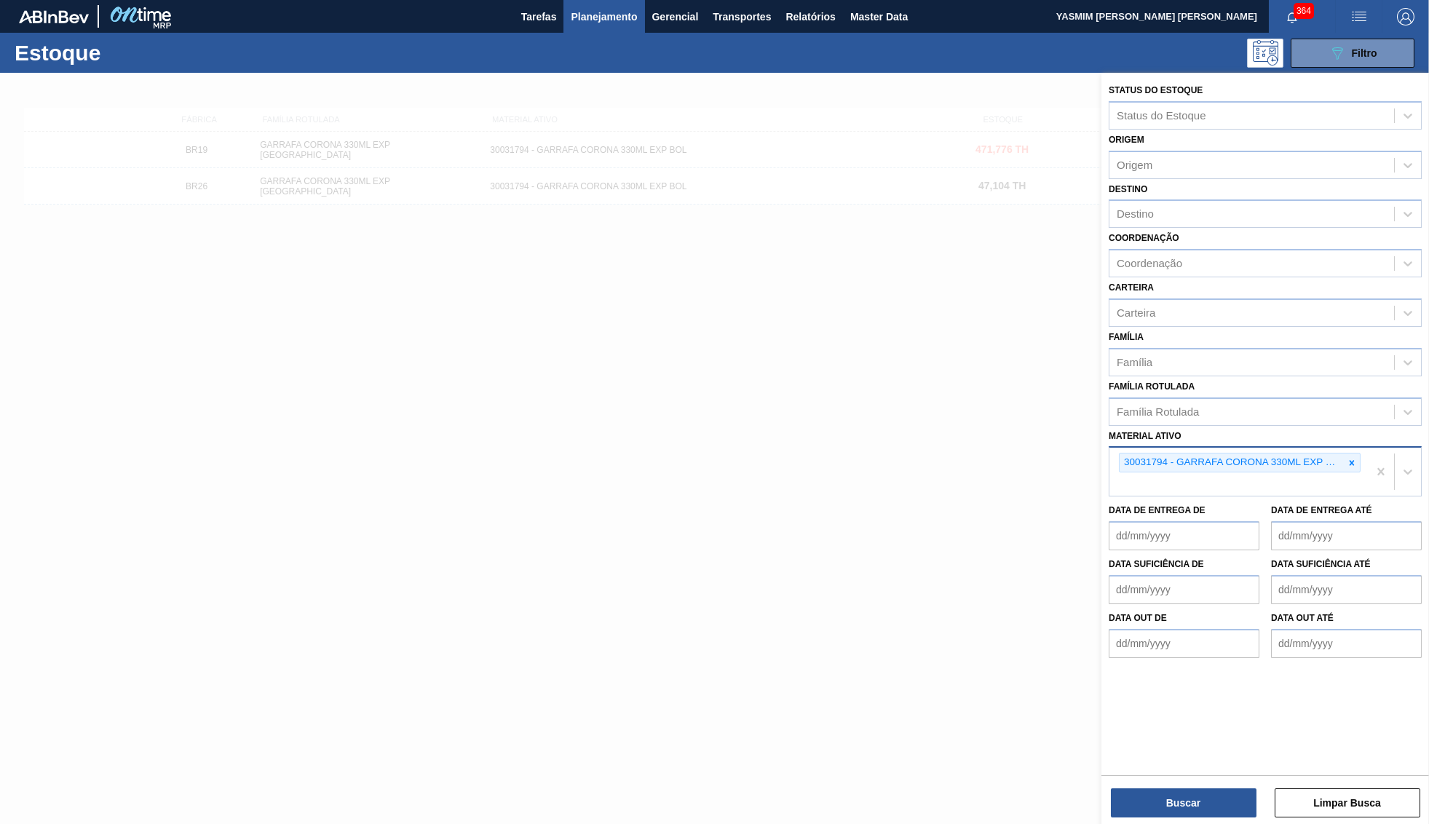
click at [1365, 448] on div "30031794 - GARRAFA CORONA 330ML EXP BOL" at bounding box center [1238, 472] width 258 height 48
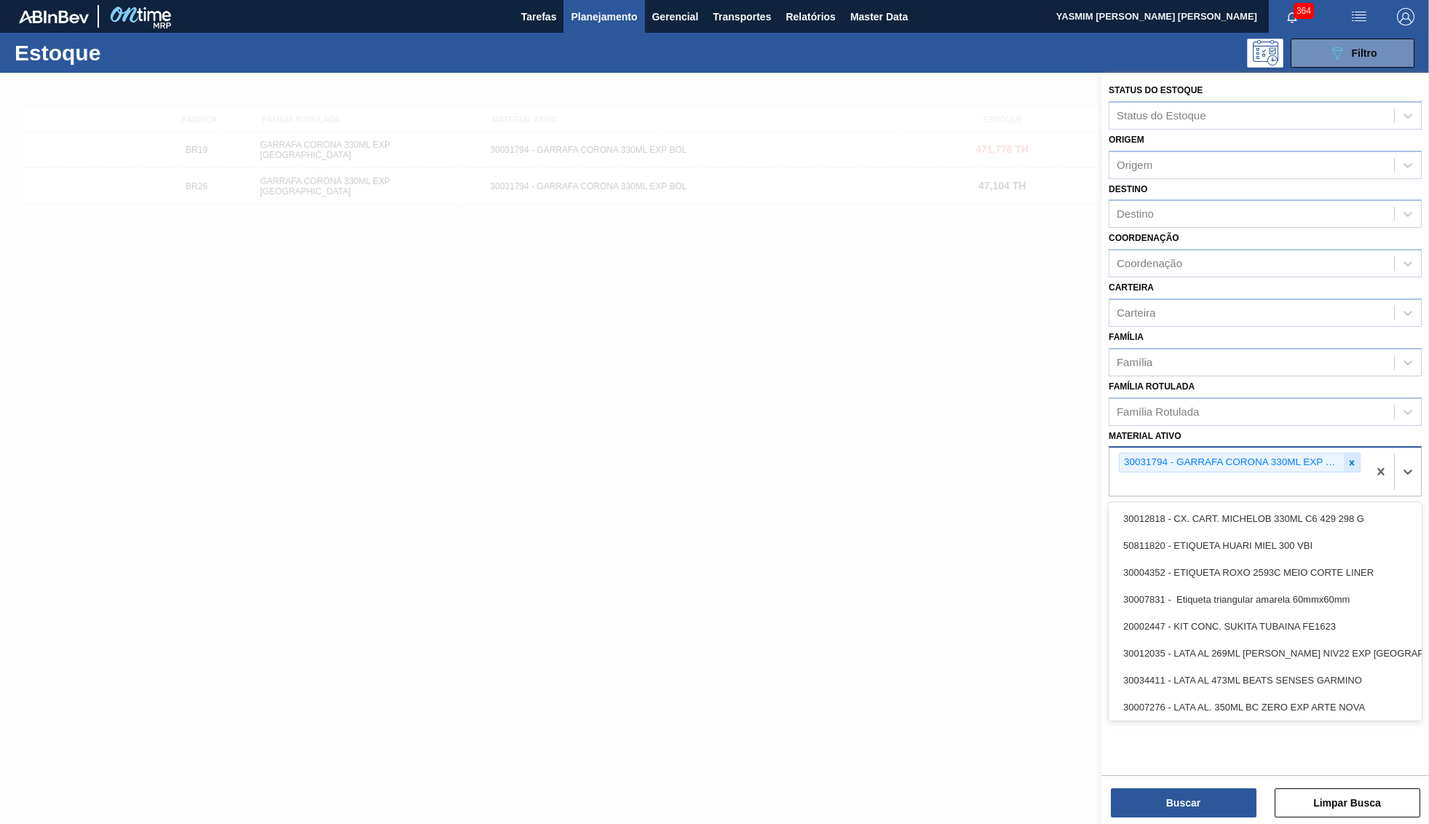
click at [1357, 454] on div at bounding box center [1352, 463] width 16 height 18
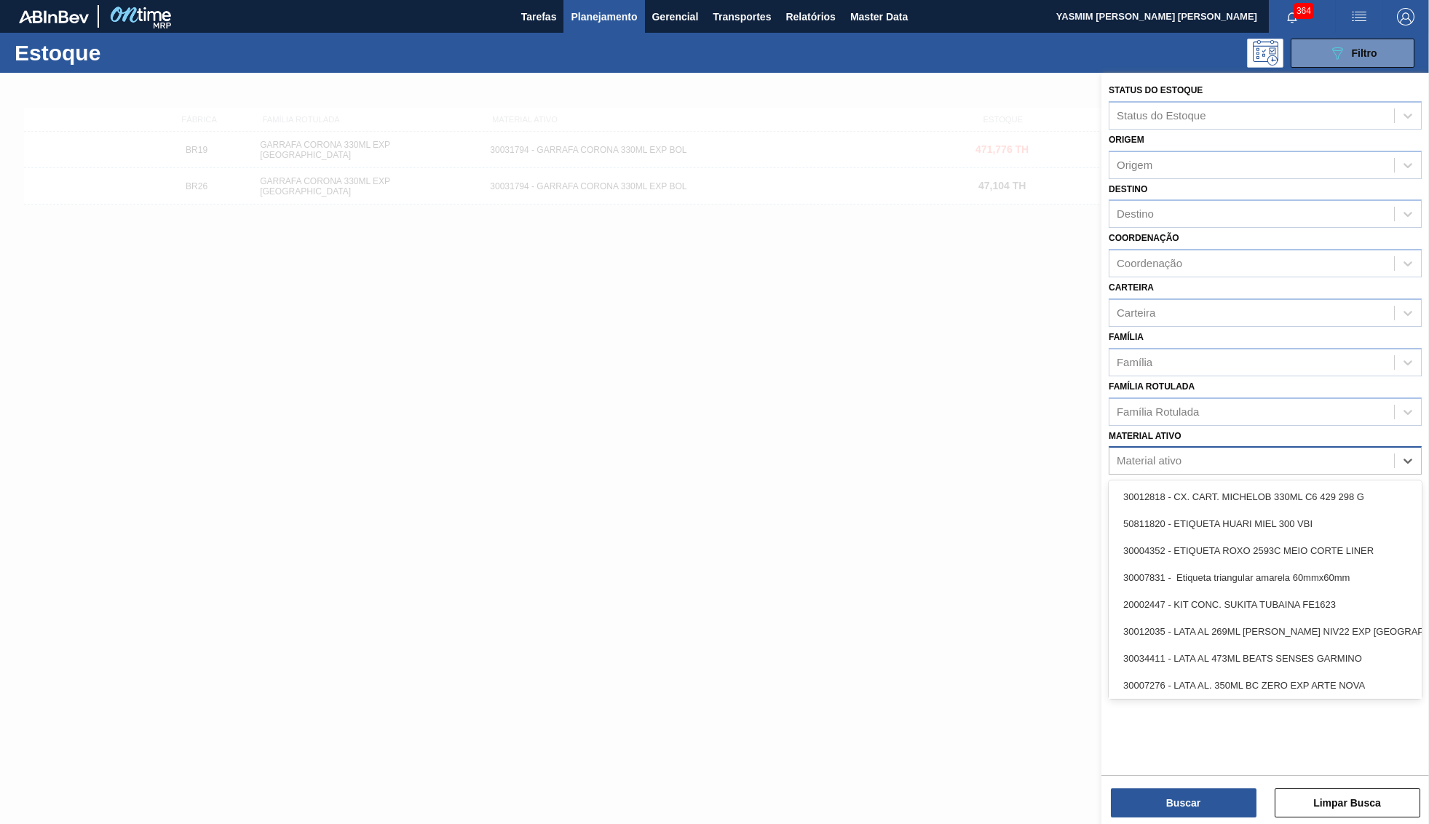
paste ativo "Lata lisa CAT 3 350"
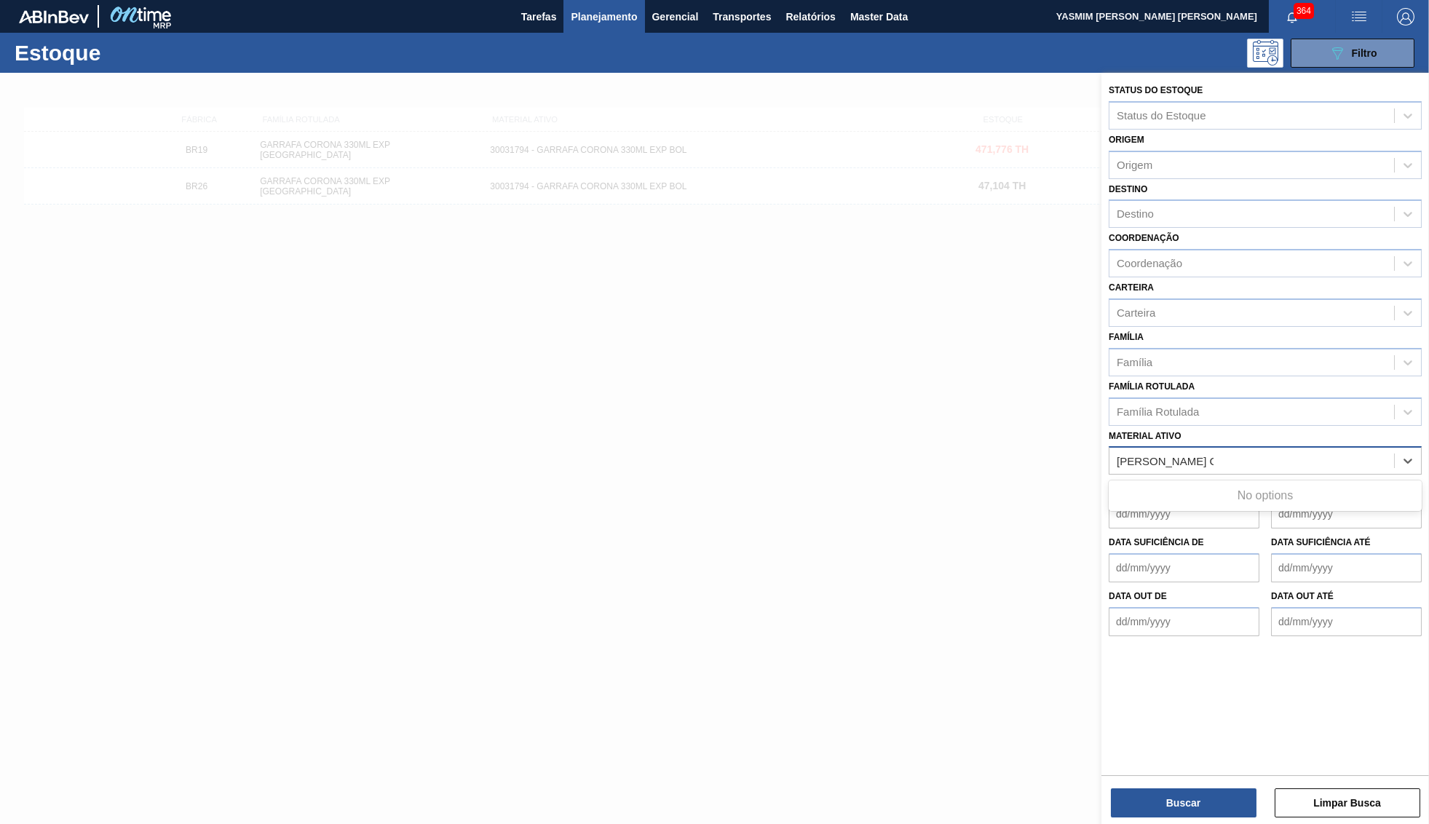
drag, startPoint x: 1156, startPoint y: 447, endPoint x: 904, endPoint y: 447, distance: 251.9
click at [1117, 455] on ativo "Lata lisa CAT 3 350" at bounding box center [1165, 461] width 97 height 12
drag, startPoint x: 1135, startPoint y: 445, endPoint x: 1246, endPoint y: 459, distance: 112.3
click at [1170, 459] on ativo "CAT 3 350" at bounding box center [1143, 461] width 53 height 12
type ativo "CAT 3"
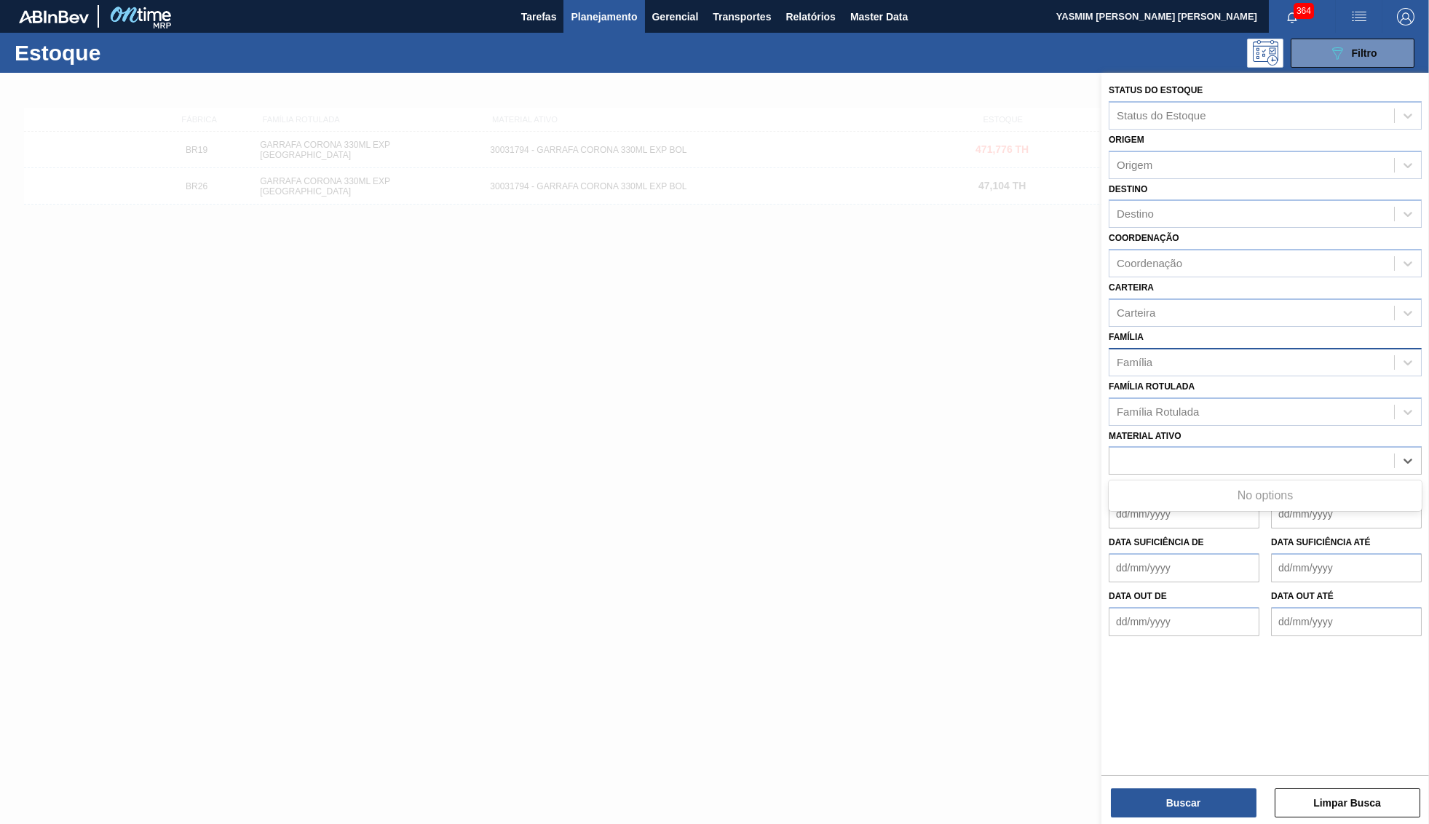
click at [1131, 363] on div "Família" at bounding box center [1265, 362] width 313 height 28
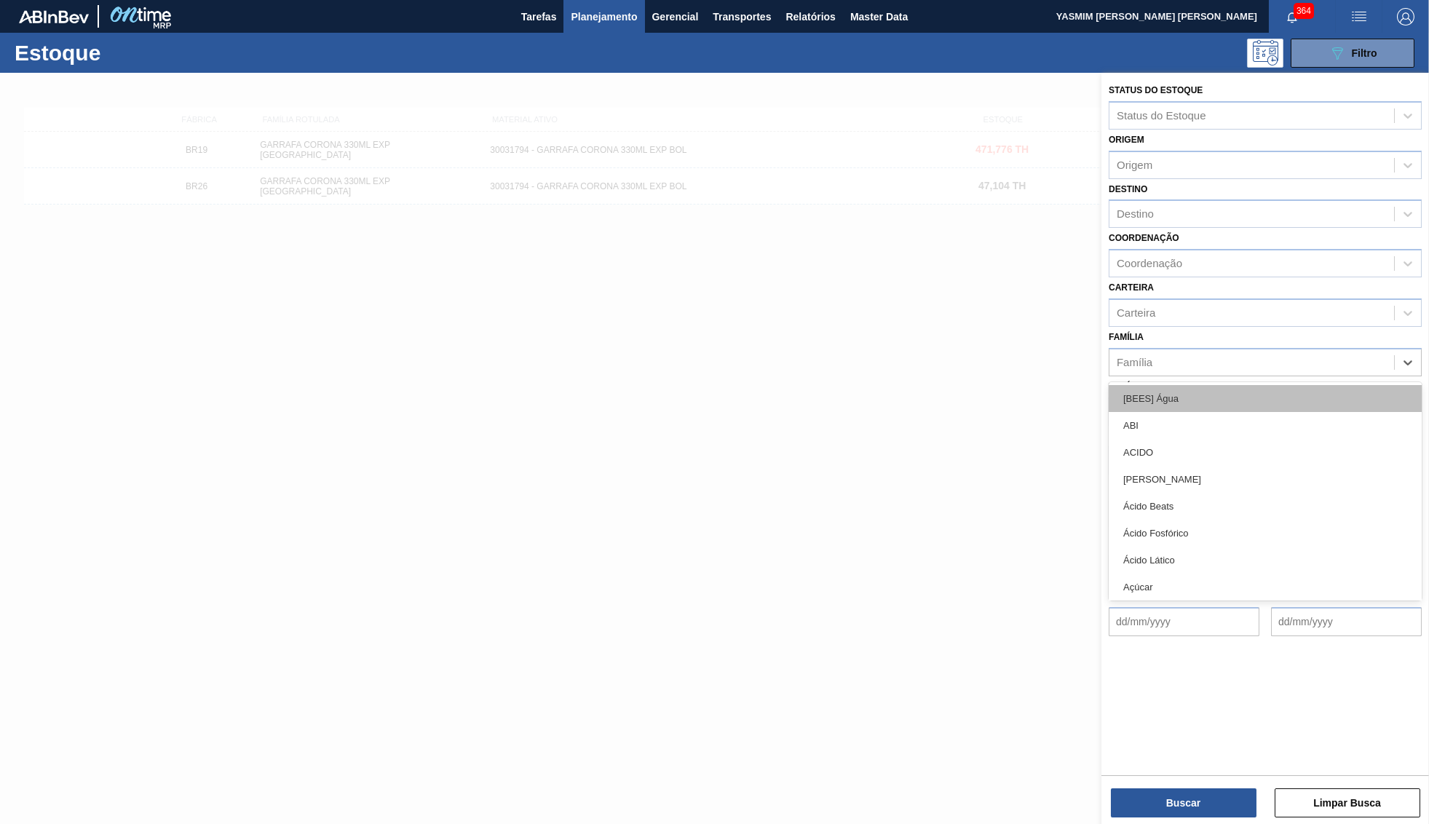
click at [1135, 385] on div "[BEES] Água" at bounding box center [1265, 398] width 313 height 27
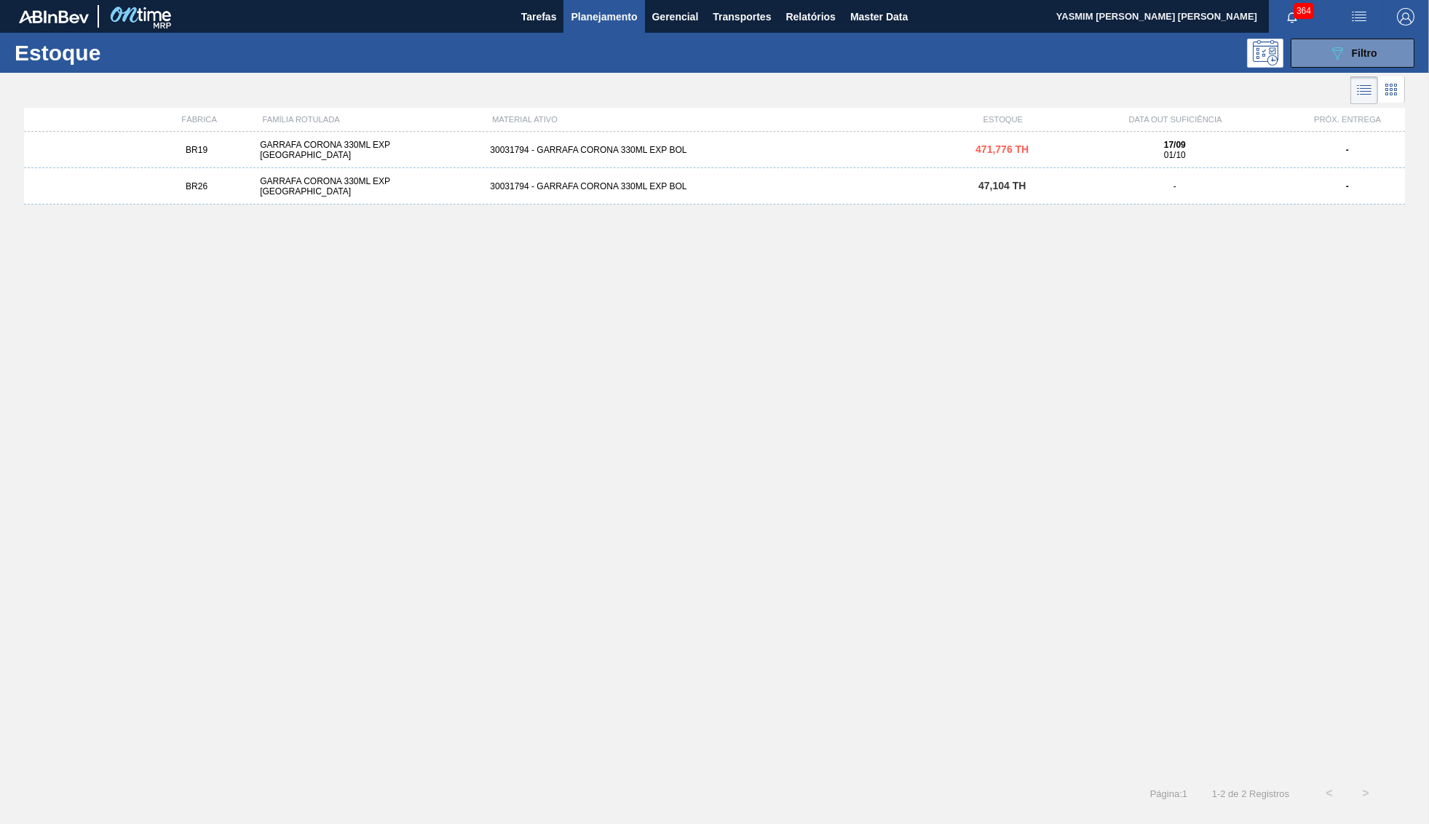
click at [1184, 356] on div at bounding box center [714, 485] width 1429 height 824
click at [1369, 39] on button "089F7B8B-B2A5-4AFE-B5C0-19BA573D28AC Filtro" at bounding box center [1353, 53] width 124 height 29
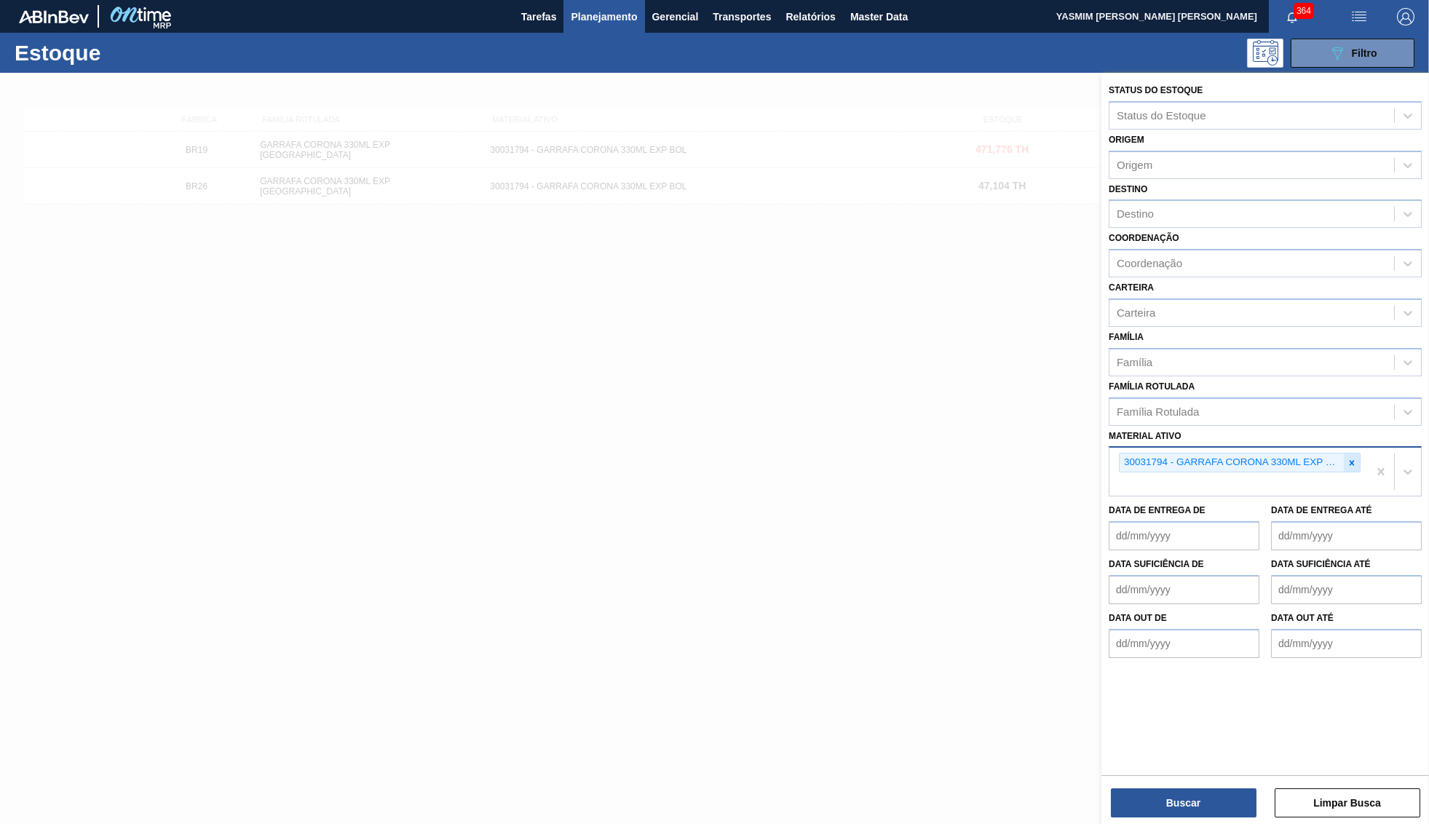
click at [1349, 456] on div at bounding box center [1352, 463] width 16 height 18
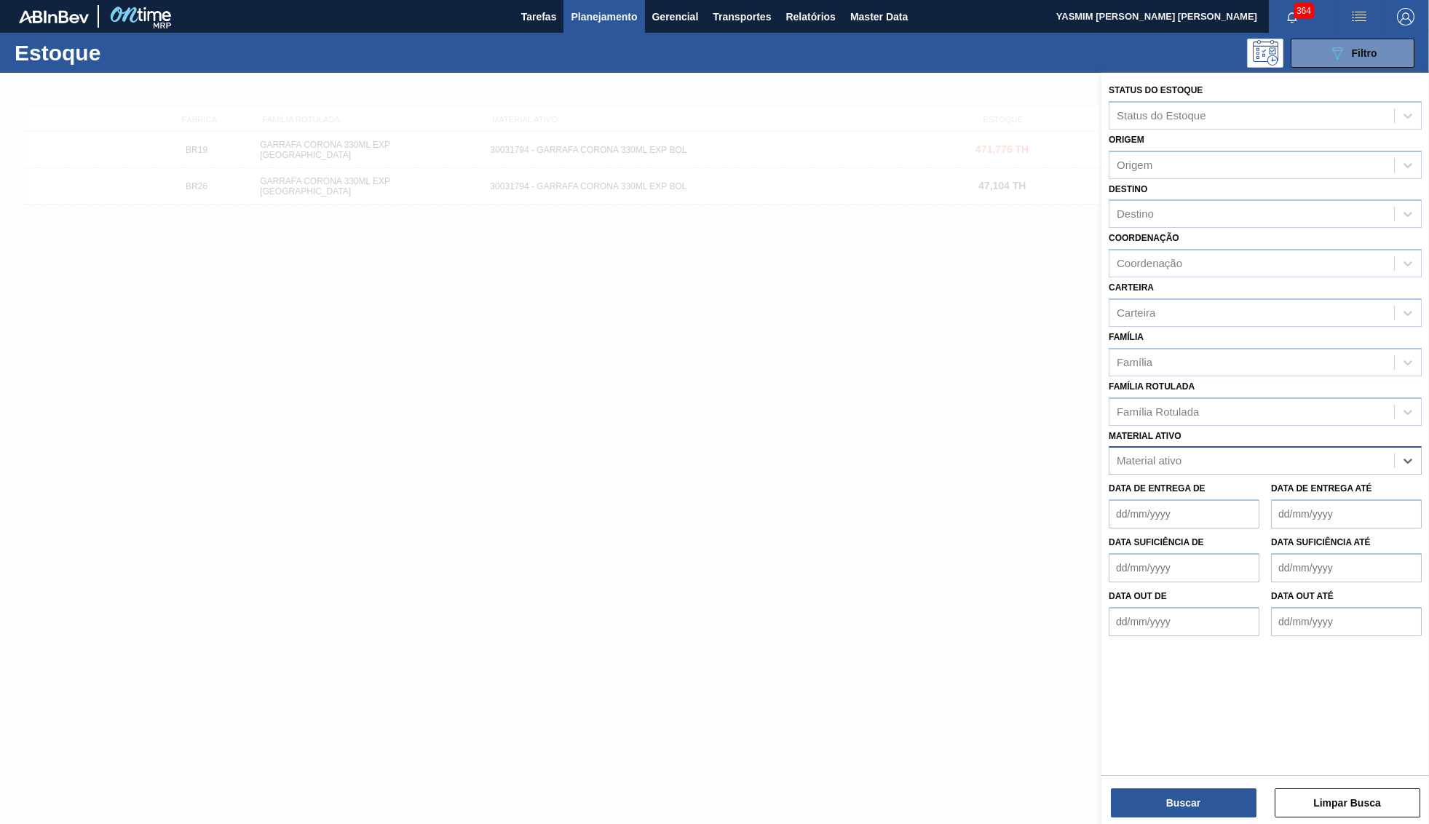
paste ativo "30007063"
type ativo "30007063"
click at [1174, 486] on div "30007063 - LATA AL.350ML SLEEK LISA" at bounding box center [1265, 496] width 313 height 27
click at [1170, 802] on button "Buscar" at bounding box center [1184, 802] width 146 height 29
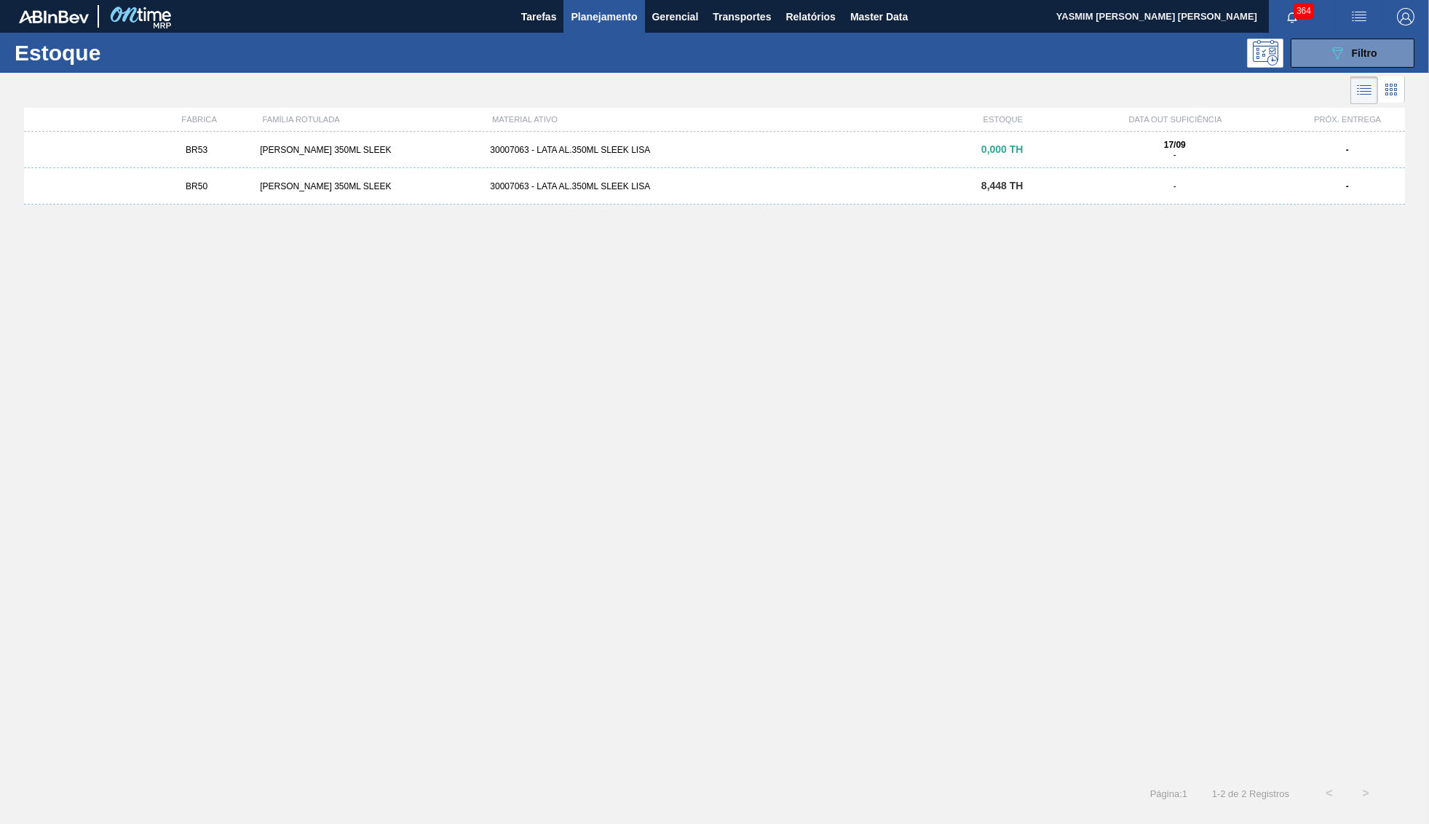
click at [648, 196] on div "BR50 LATA LISA 350ML SLEEK 30007063 - LATA AL.350ML SLEEK LISA 8,448 TH - -" at bounding box center [714, 186] width 1381 height 36
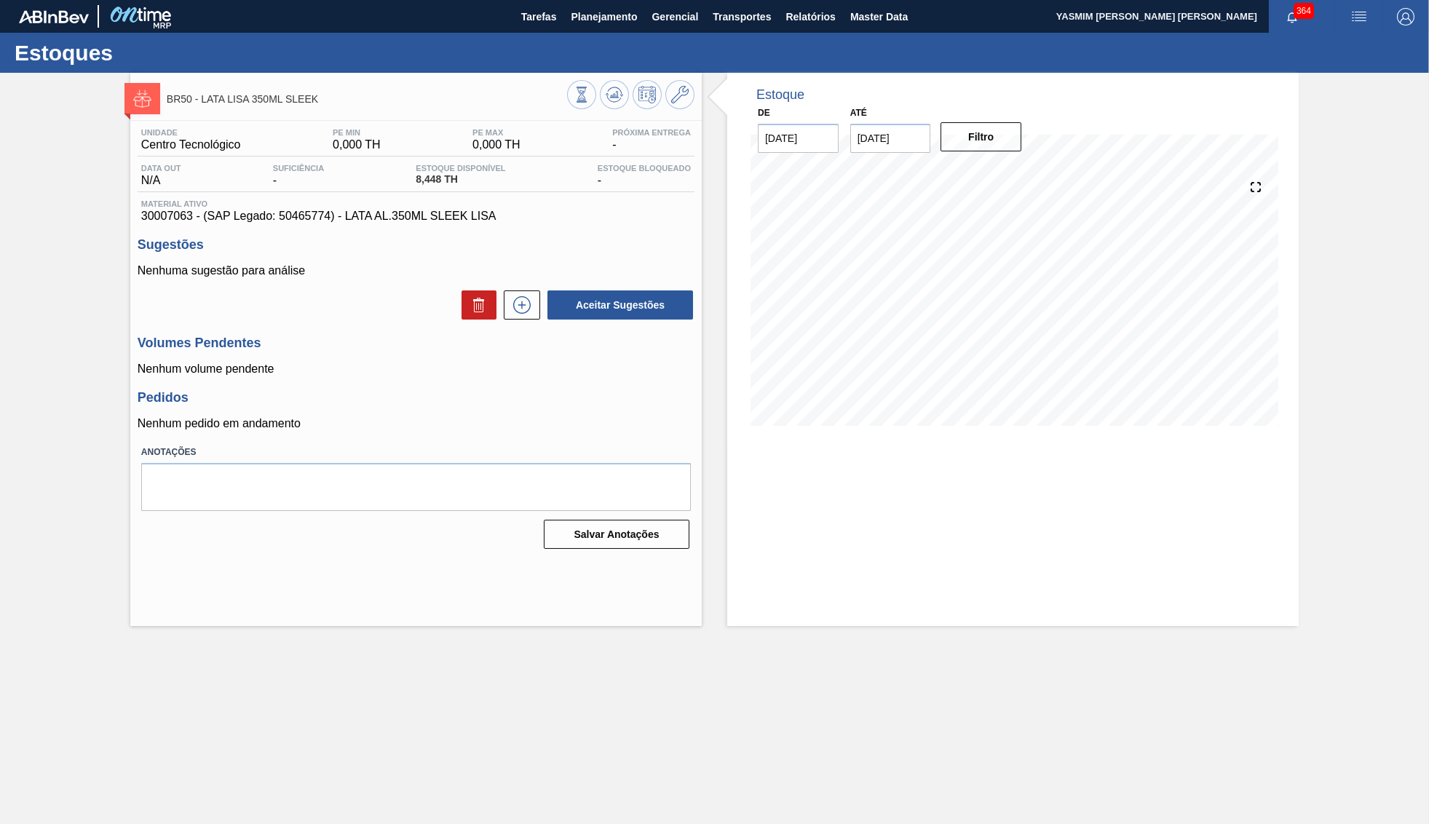
click at [141, 223] on span "30007063 - (SAP Legado: 50465774) - LATA AL.350ML SLEEK LISA" at bounding box center [416, 216] width 550 height 13
copy span "30007063"
click at [162, 222] on span "30007063 - (SAP Legado: 50465774) - LATA AL.350ML SLEEK LISA" at bounding box center [416, 216] width 550 height 13
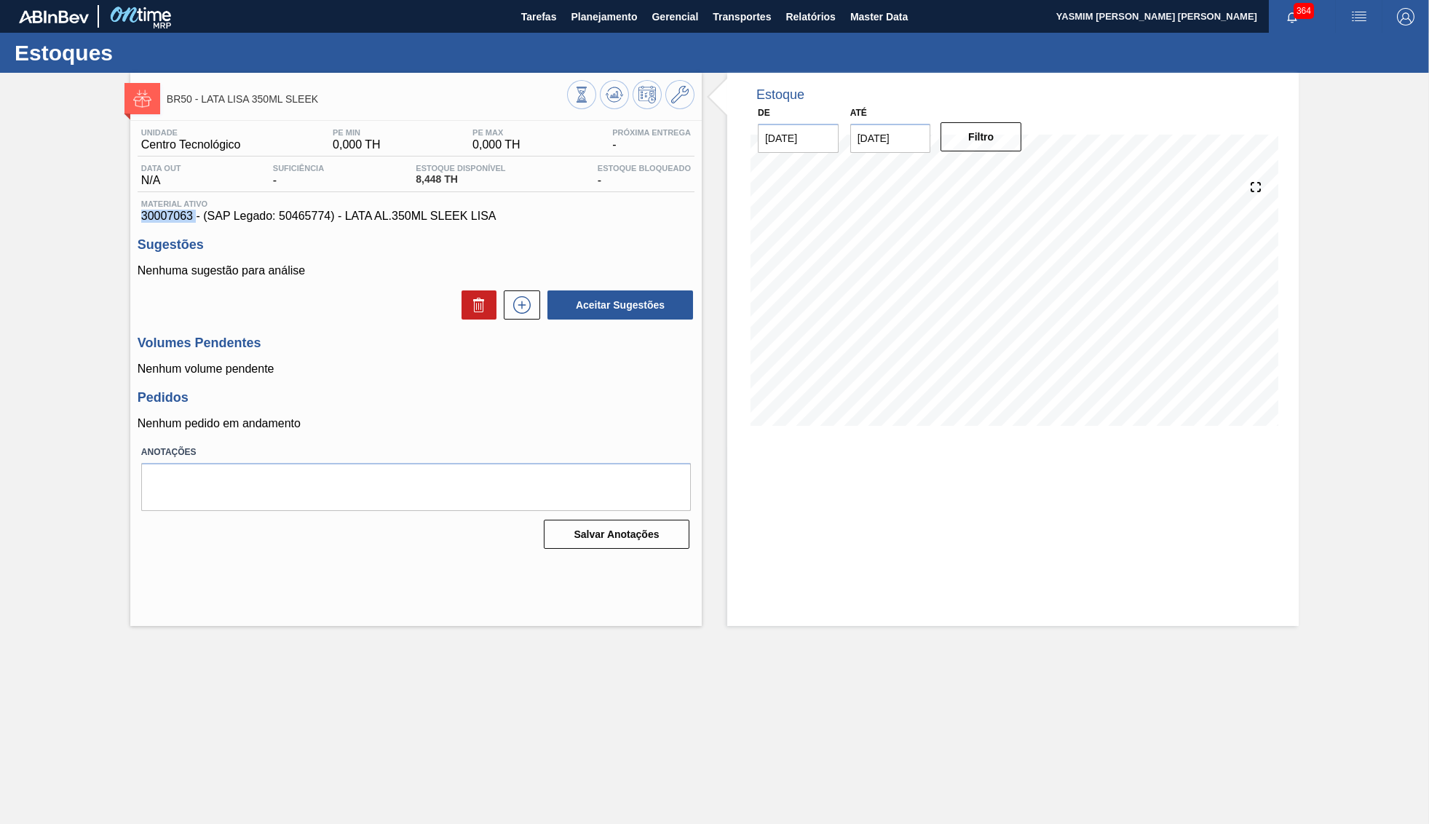
copy span "30007063"
